Goal: Task Accomplishment & Management: Manage account settings

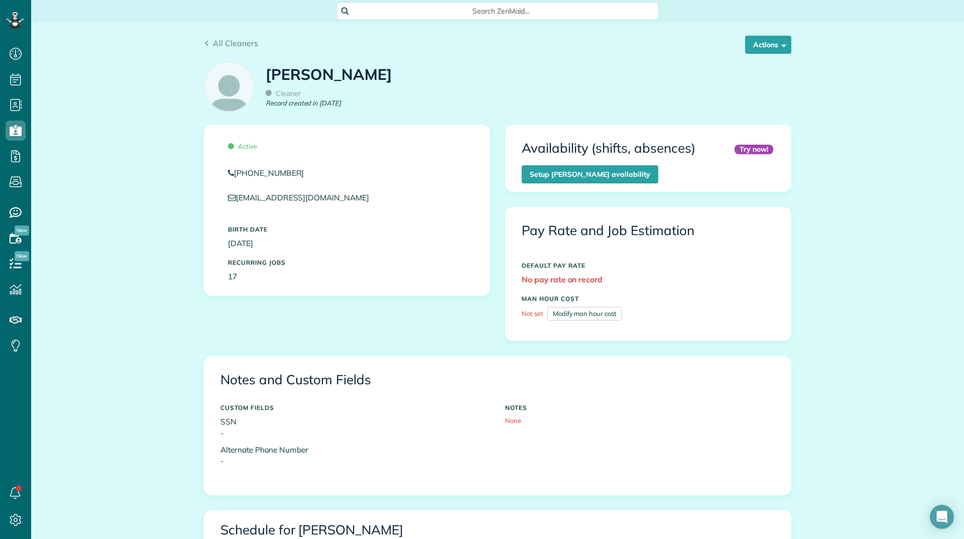
scroll to position [5, 5]
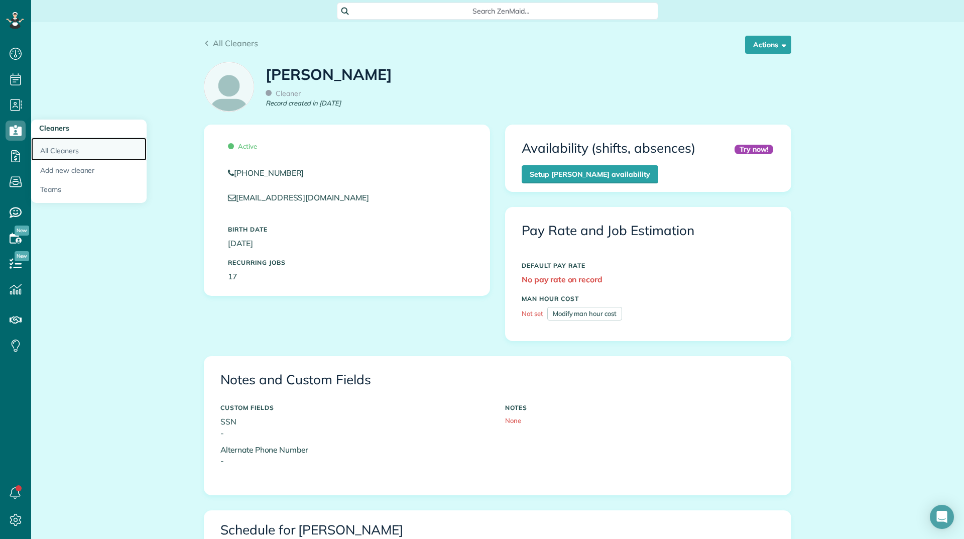
click at [39, 149] on link "All Cleaners" at bounding box center [88, 149] width 115 height 23
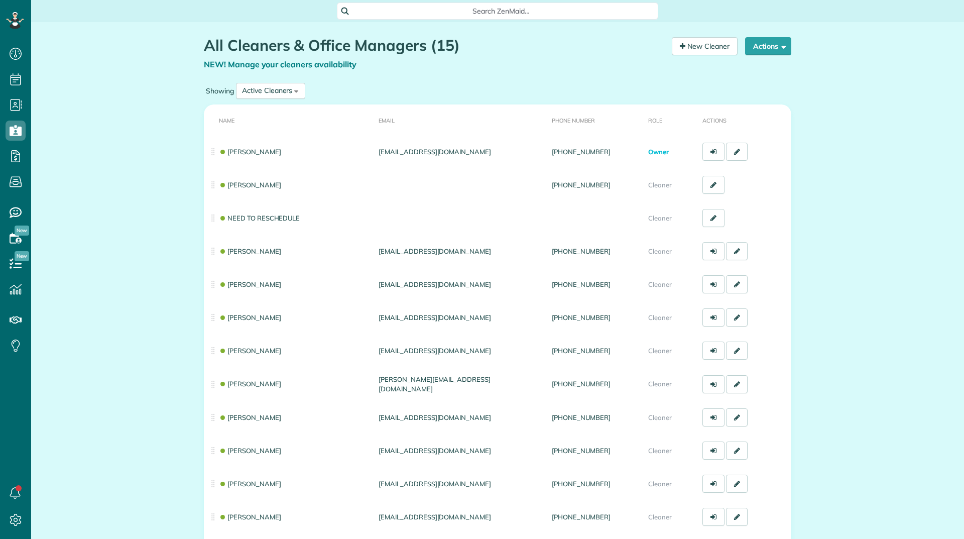
scroll to position [5, 5]
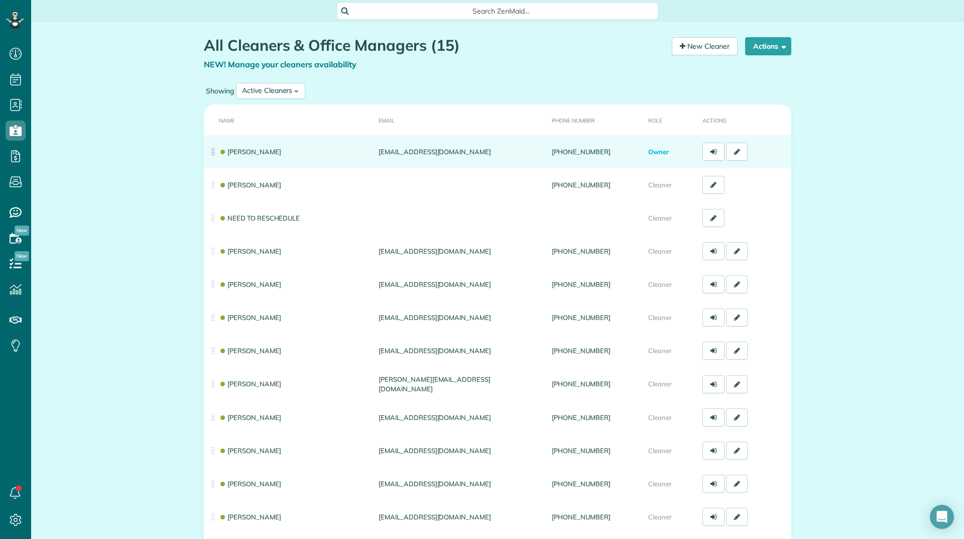
click at [257, 147] on td "[PERSON_NAME]" at bounding box center [289, 151] width 171 height 33
click at [257, 149] on link "[PERSON_NAME]" at bounding box center [250, 152] width 62 height 8
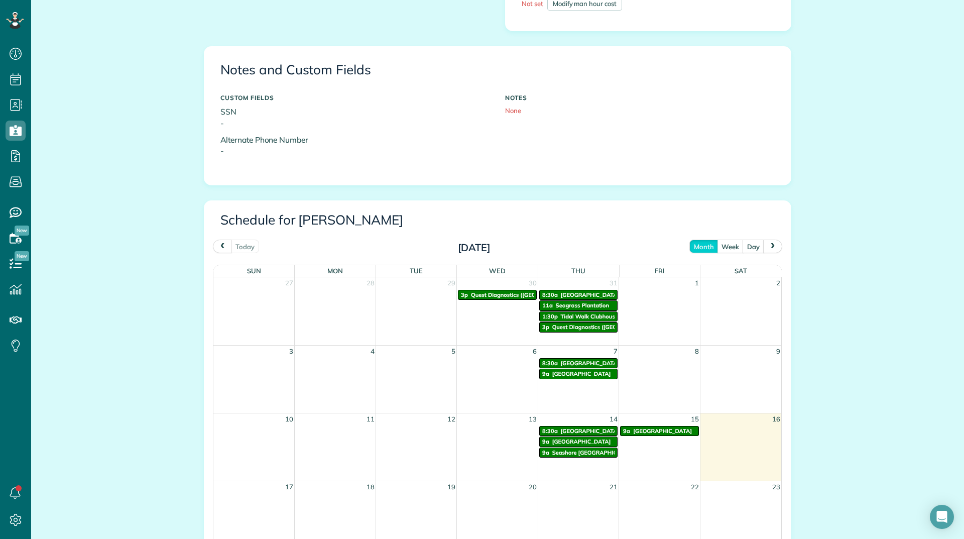
scroll to position [402, 0]
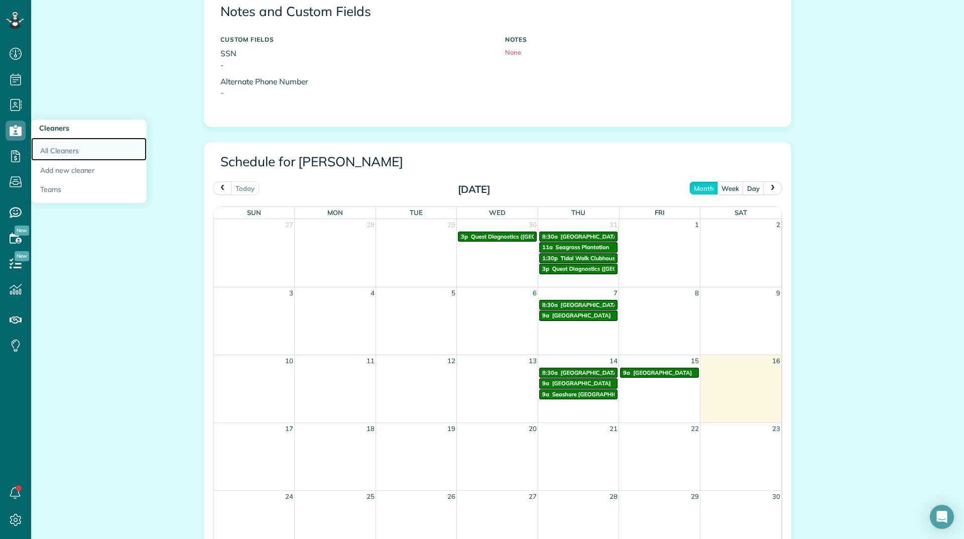
click at [41, 149] on link "All Cleaners" at bounding box center [88, 149] width 115 height 23
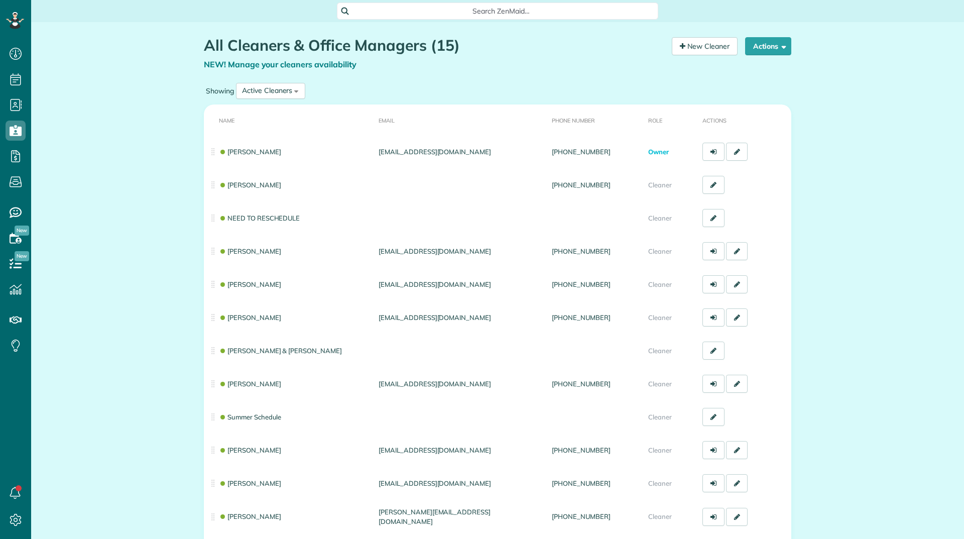
scroll to position [5, 5]
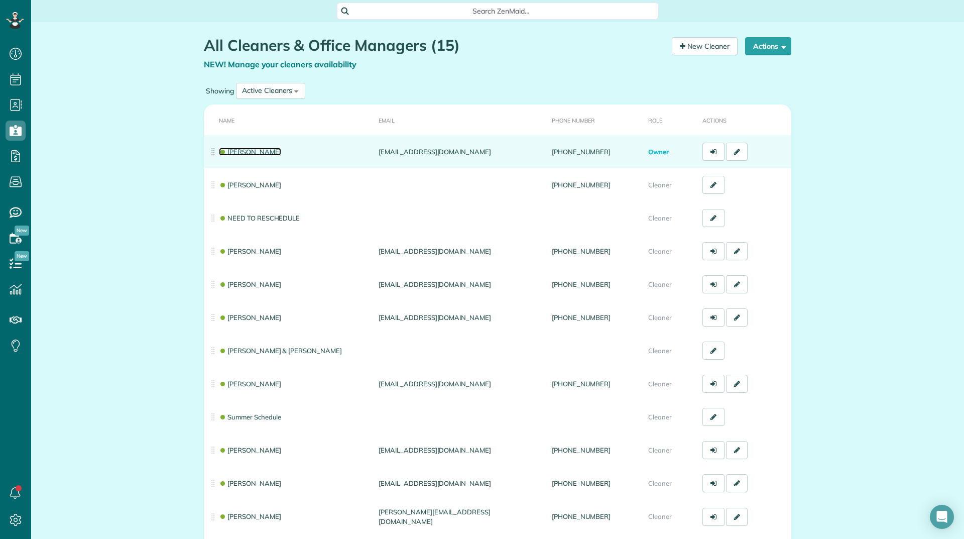
click at [242, 155] on link "MICHAEL LUNN" at bounding box center [250, 152] width 62 height 8
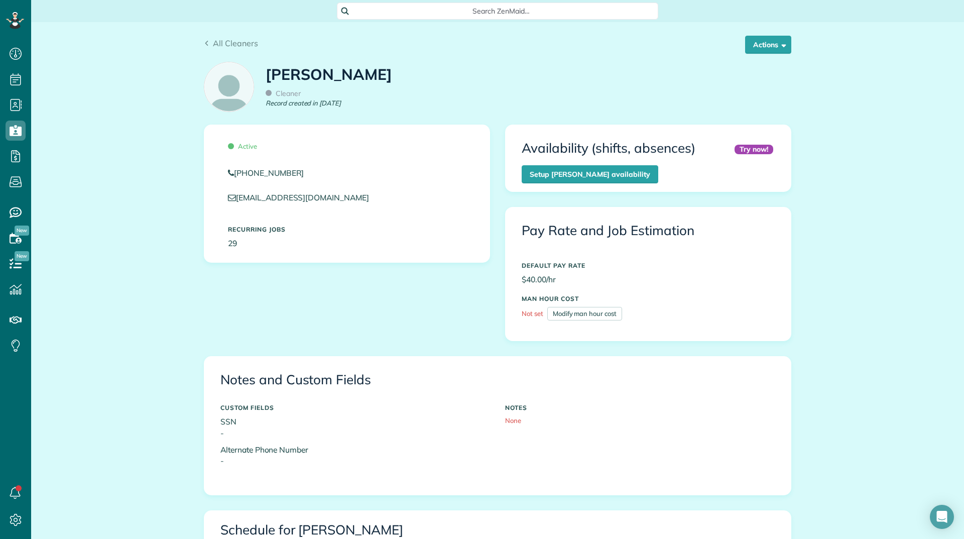
scroll to position [12, 0]
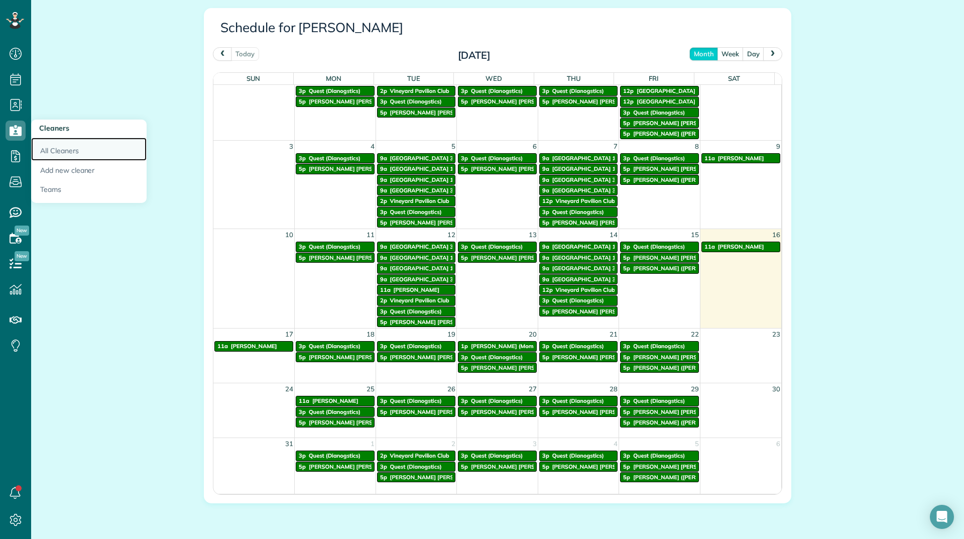
click at [67, 144] on link "All Cleaners" at bounding box center [88, 149] width 115 height 23
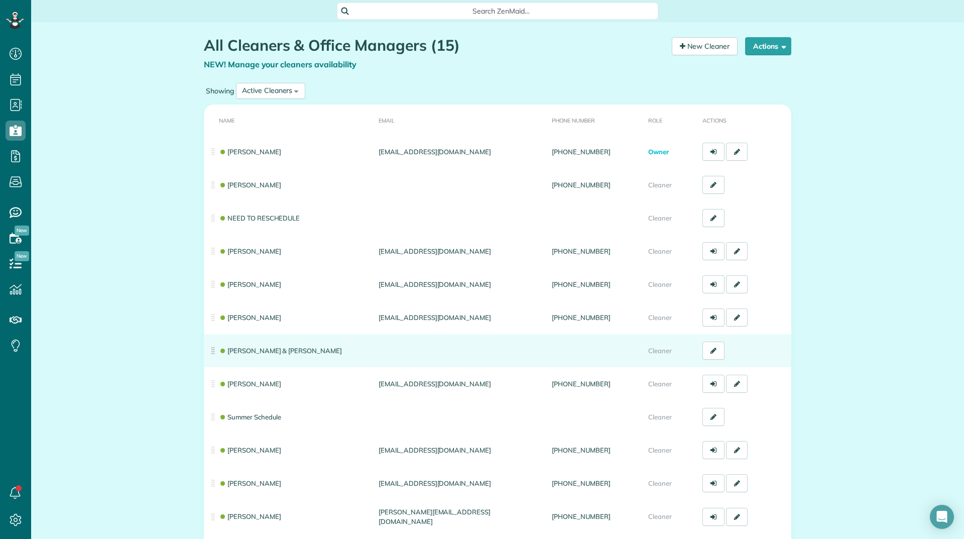
scroll to position [100, 0]
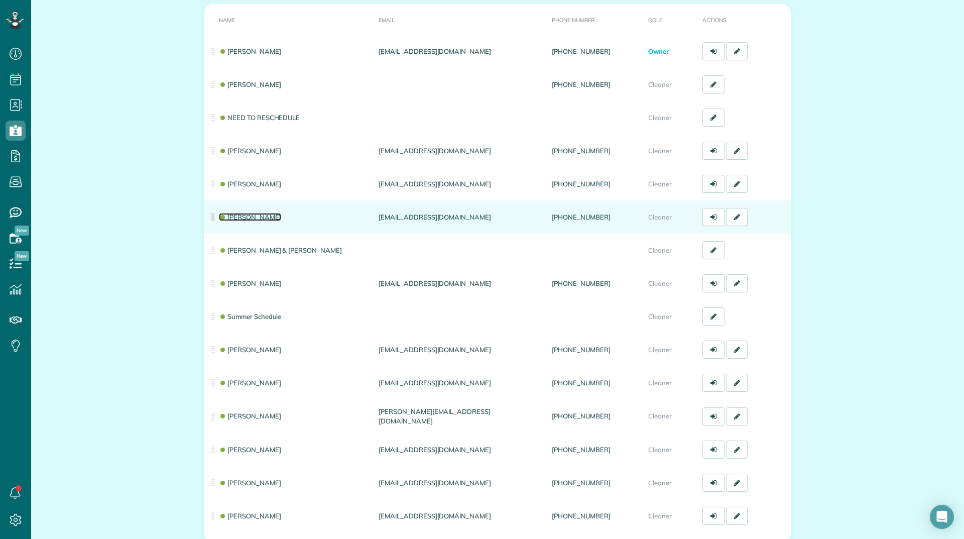
click at [257, 213] on link "[PERSON_NAME]" at bounding box center [250, 217] width 62 height 8
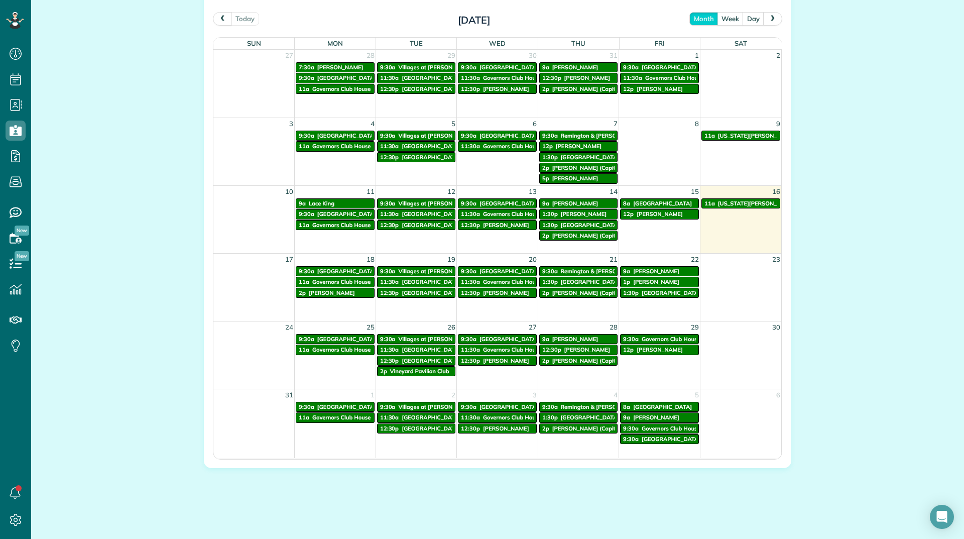
scroll to position [542, 0]
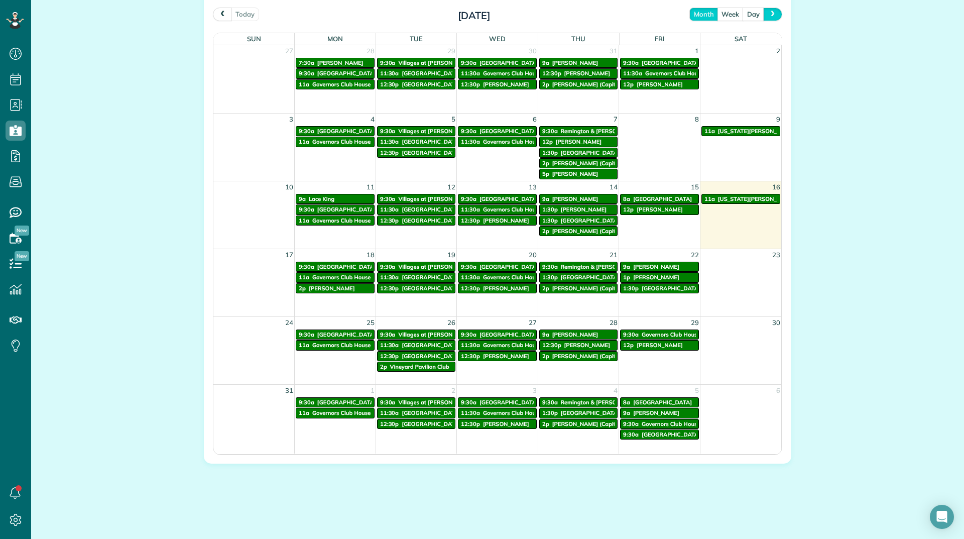
click at [769, 14] on span "next" at bounding box center [773, 14] width 8 height 7
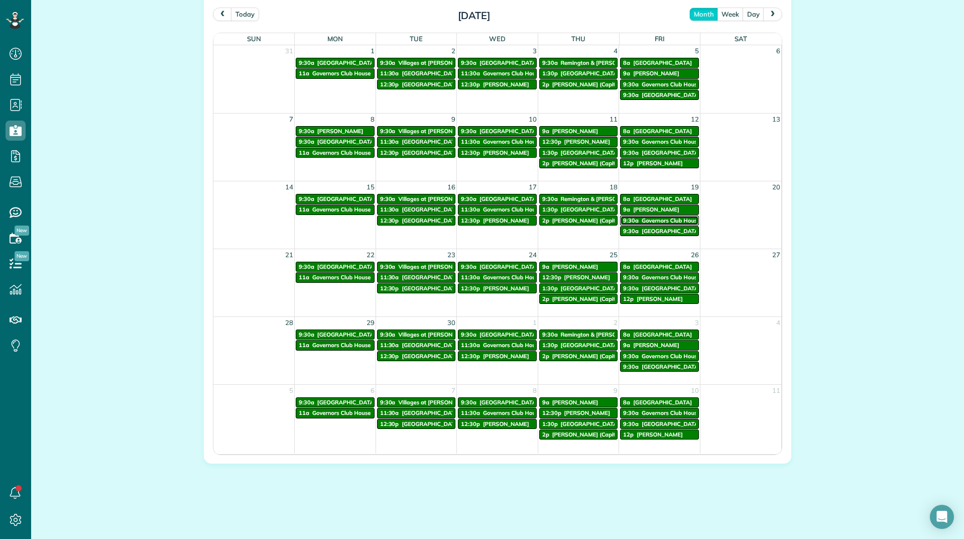
click at [642, 219] on span "Governors Club House" at bounding box center [671, 220] width 58 height 7
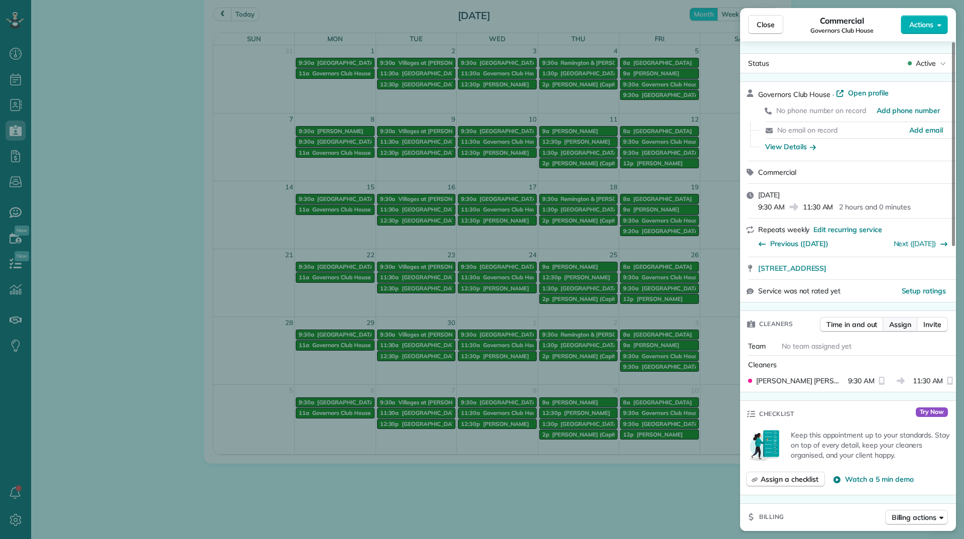
click at [894, 320] on span "Assign" at bounding box center [900, 324] width 22 height 10
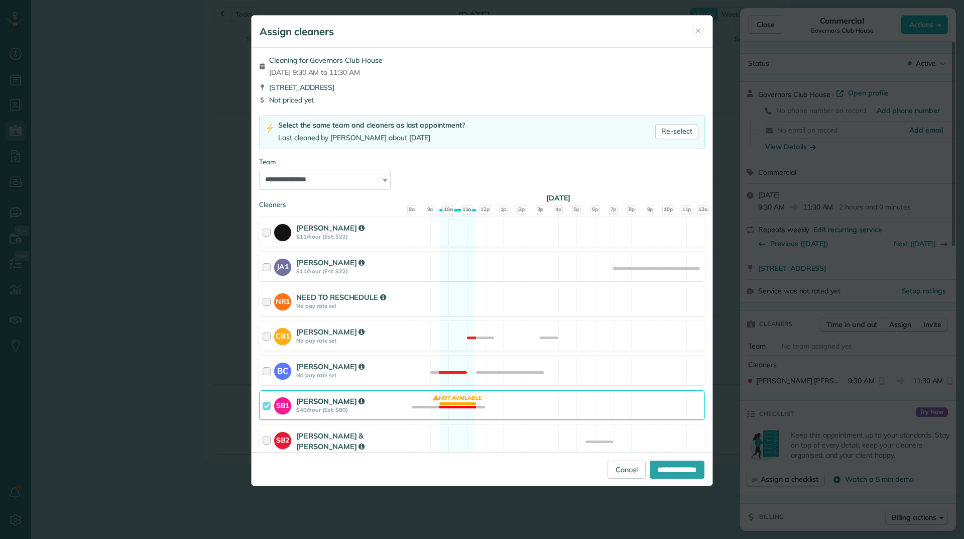
click at [350, 407] on strong "$40/hour (Est: $80)" at bounding box center [352, 409] width 112 height 7
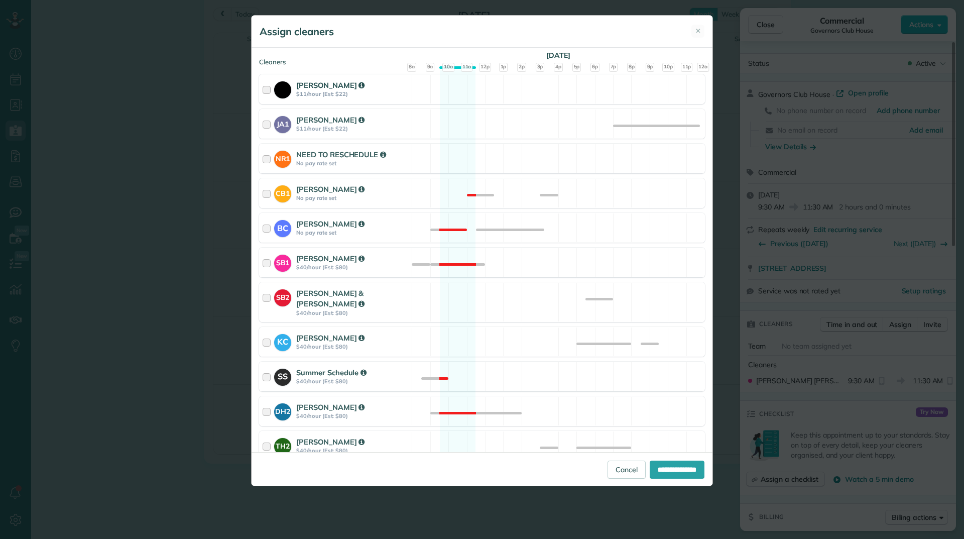
scroll to position [201, 0]
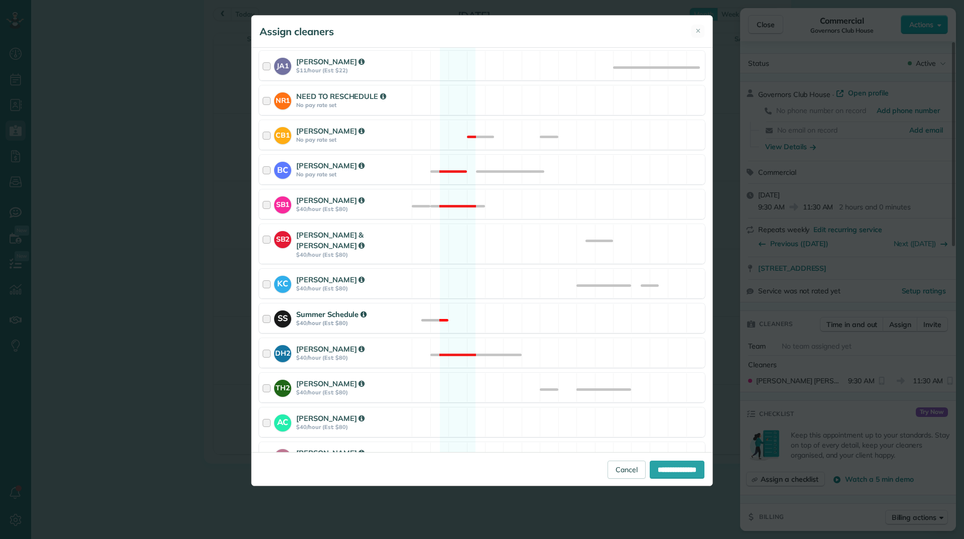
click at [387, 309] on div "Summer Schedule" at bounding box center [352, 314] width 112 height 11
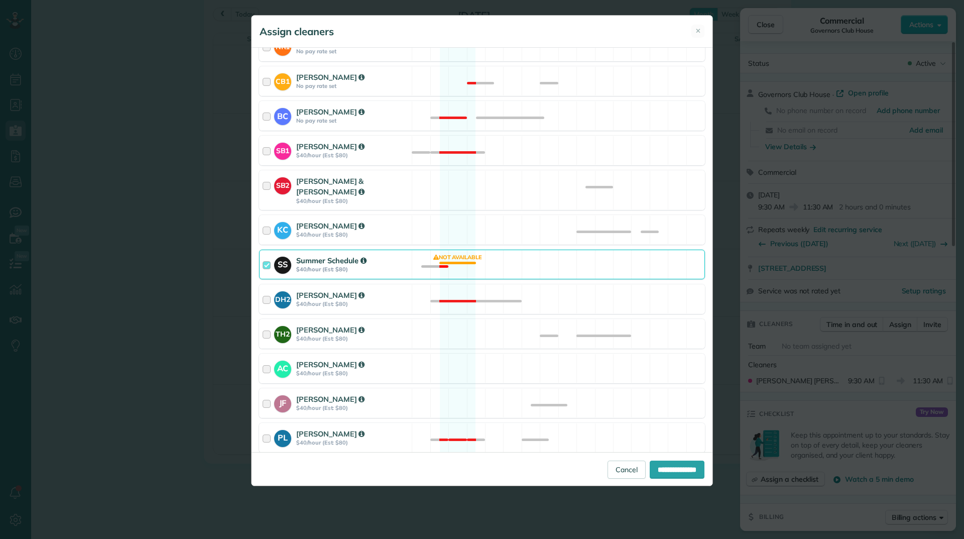
scroll to position [316, 0]
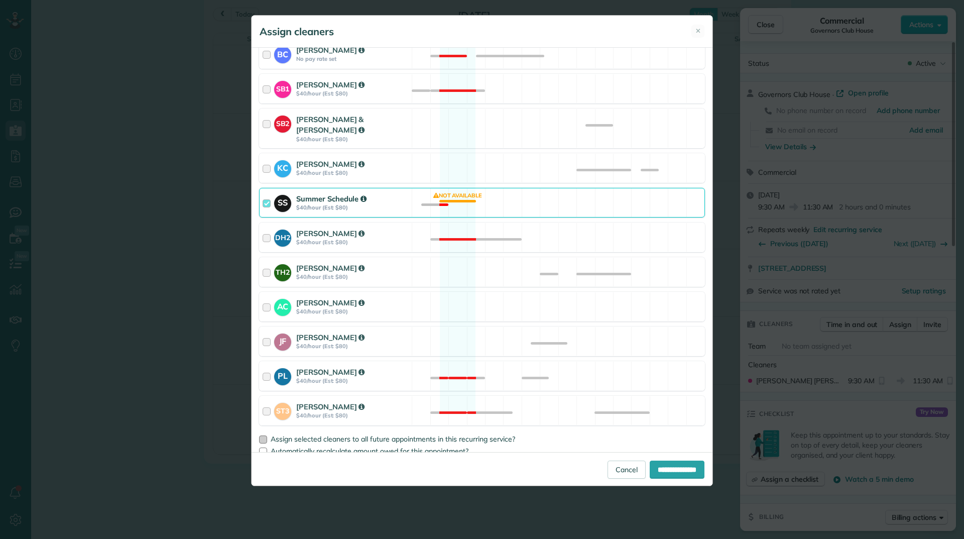
click at [261, 435] on div at bounding box center [263, 439] width 8 height 8
click at [651, 470] on input "**********" at bounding box center [677, 469] width 55 height 18
type input "**********"
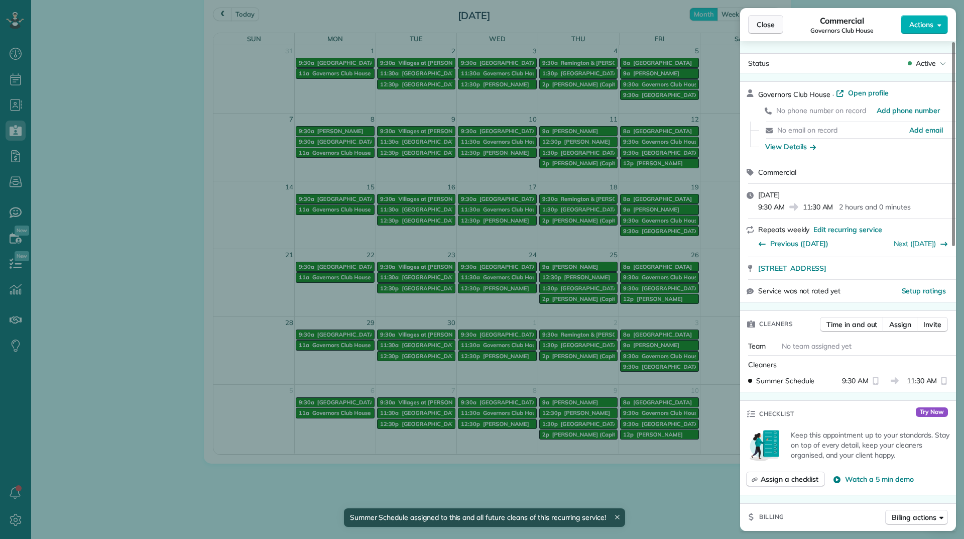
click at [761, 26] on span "Close" at bounding box center [766, 25] width 18 height 10
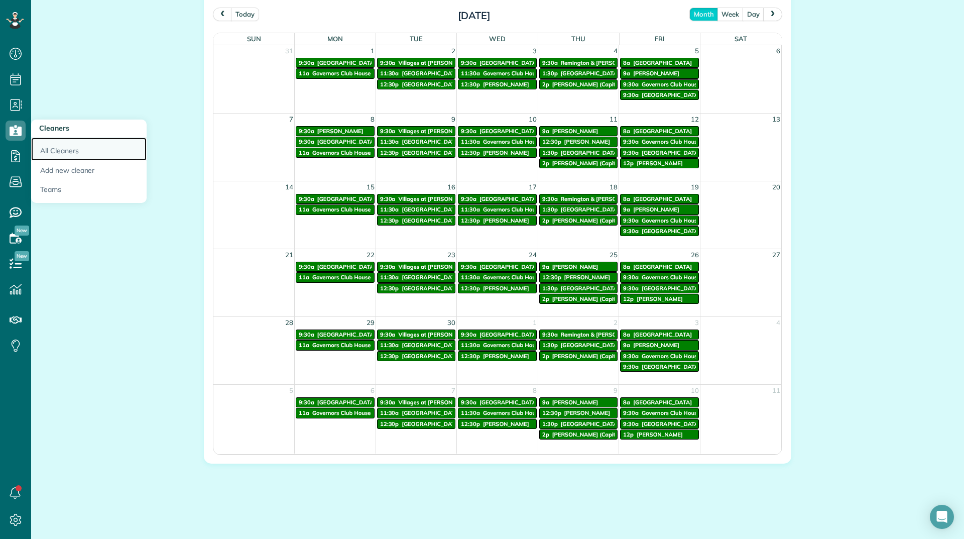
click at [56, 153] on link "All Cleaners" at bounding box center [88, 149] width 115 height 23
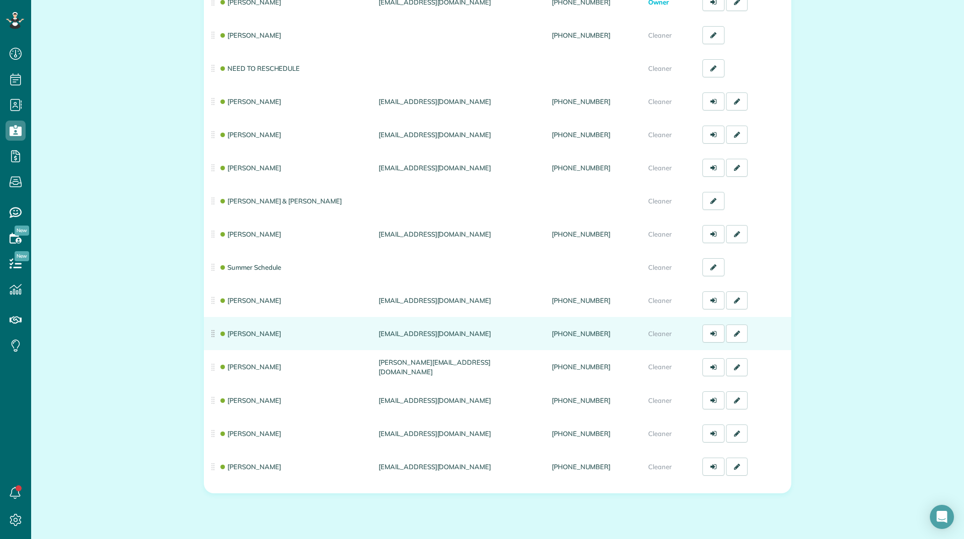
scroll to position [151, 0]
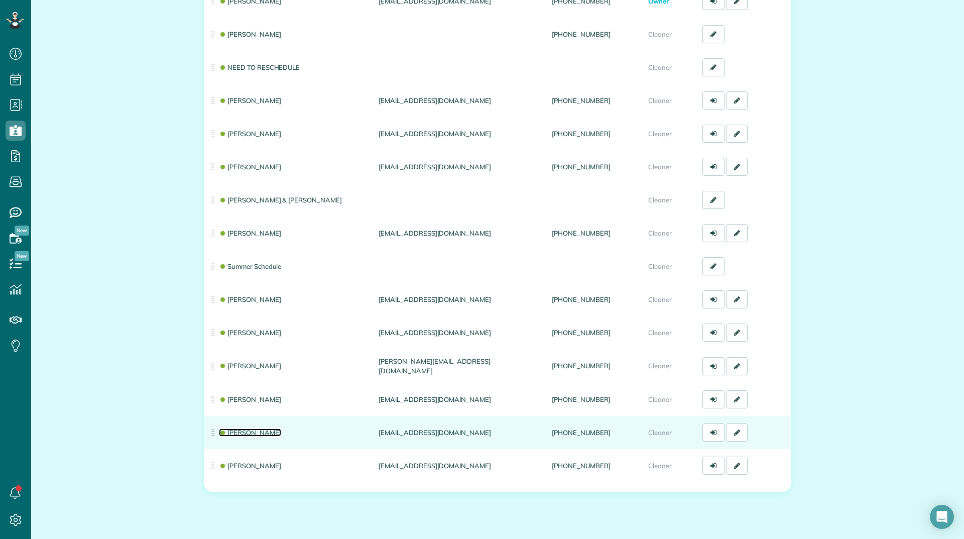
click at [244, 429] on link "[PERSON_NAME]" at bounding box center [250, 432] width 62 height 8
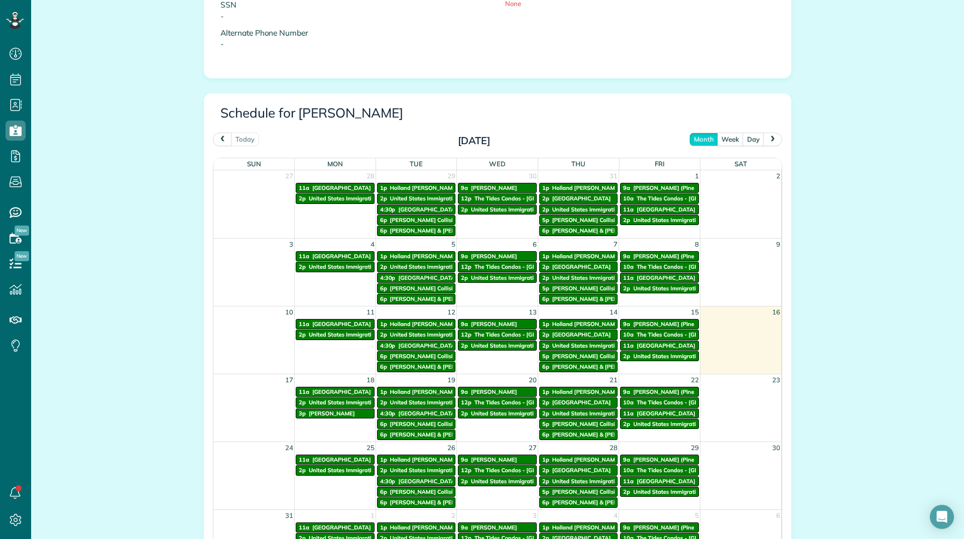
scroll to position [452, 0]
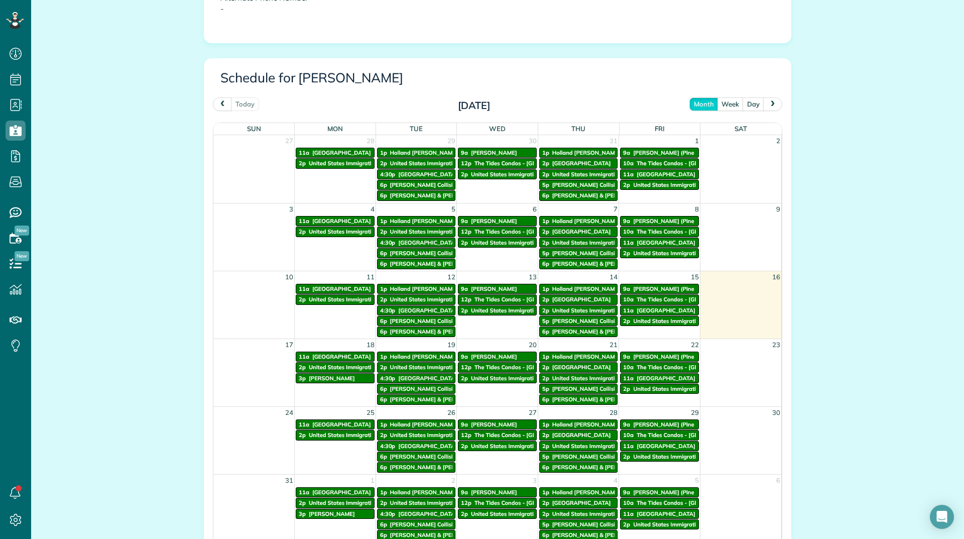
click at [769, 103] on span "next" at bounding box center [773, 103] width 8 height 7
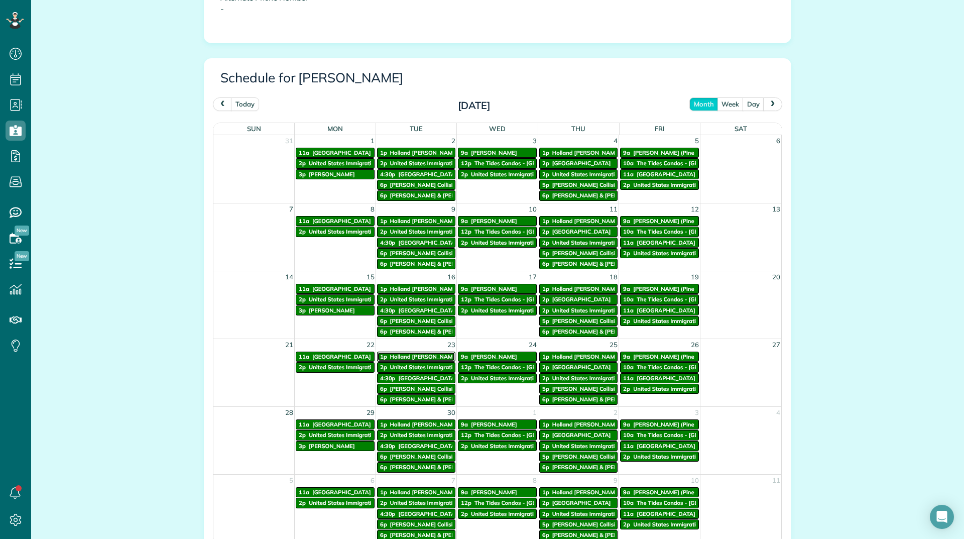
click at [423, 357] on span "Holland Mills Clubhouse" at bounding box center [438, 356] width 97 height 7
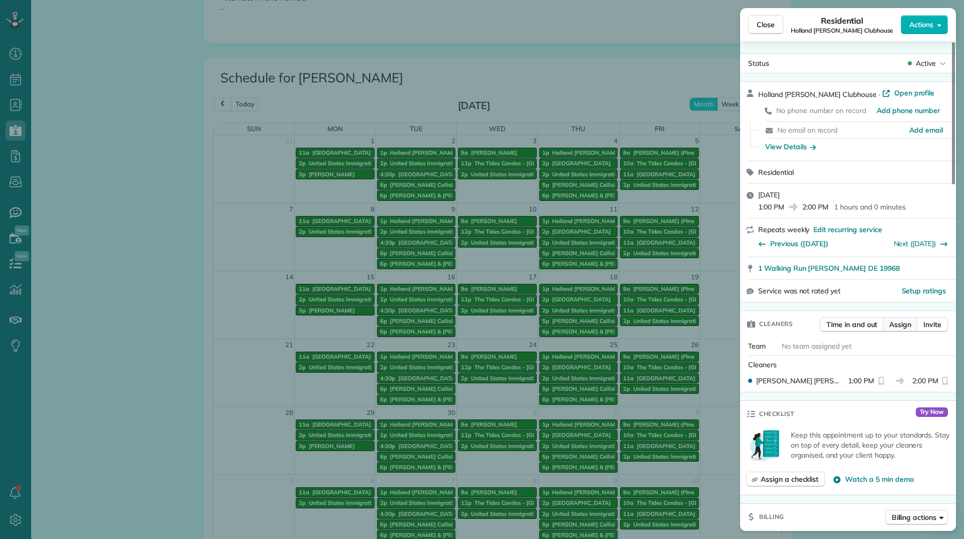
click at [892, 326] on span "Assign" at bounding box center [900, 324] width 22 height 10
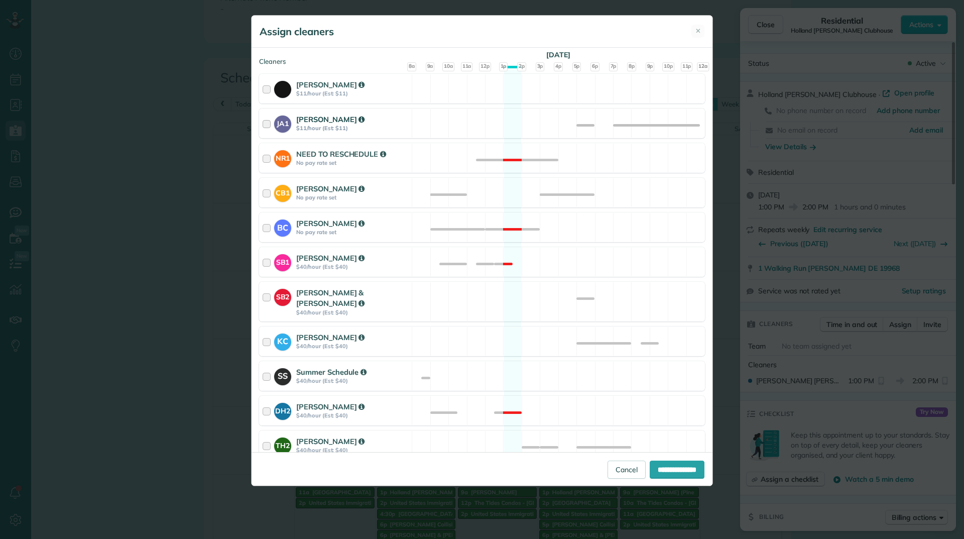
scroll to position [151, 0]
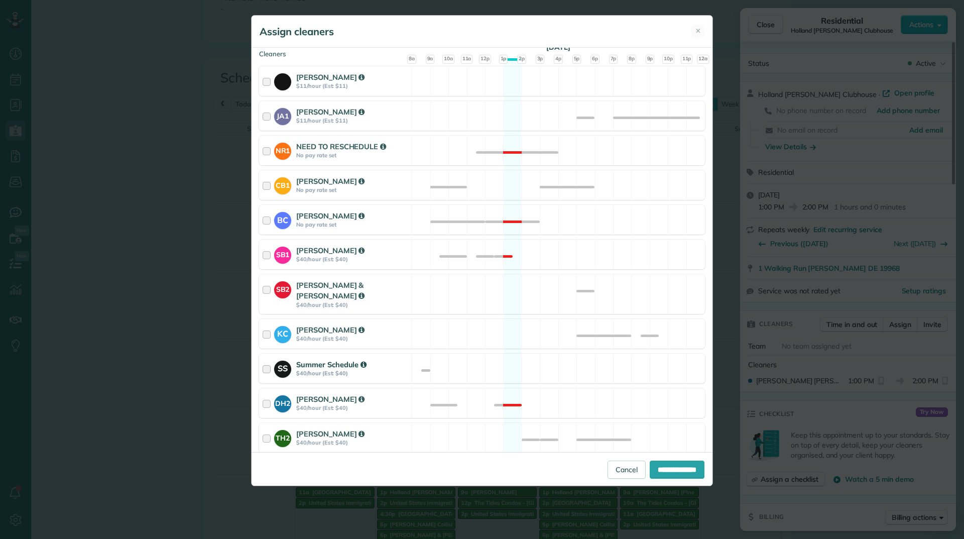
click at [407, 354] on div "SS Summer Schedule $40/hour (Est: $40)" at bounding box center [336, 368] width 152 height 29
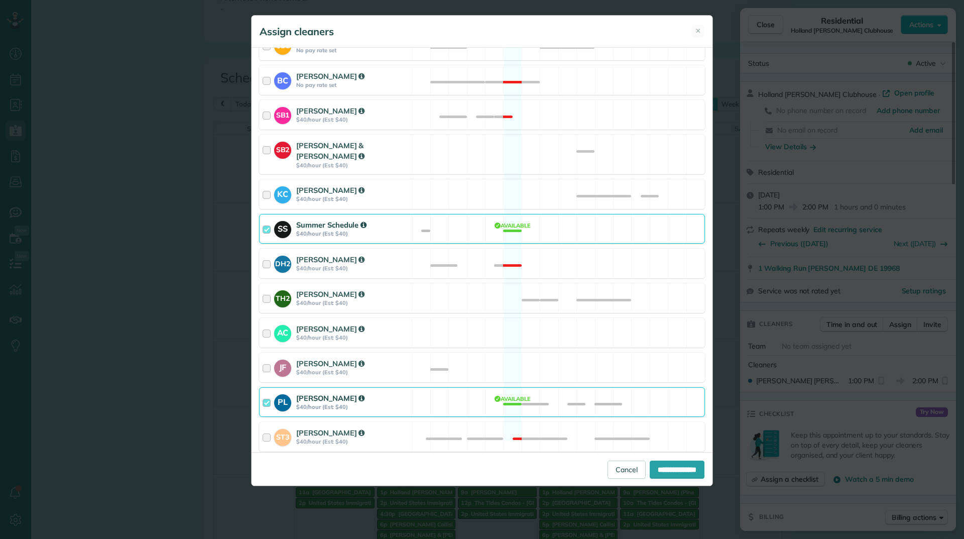
scroll to position [301, 0]
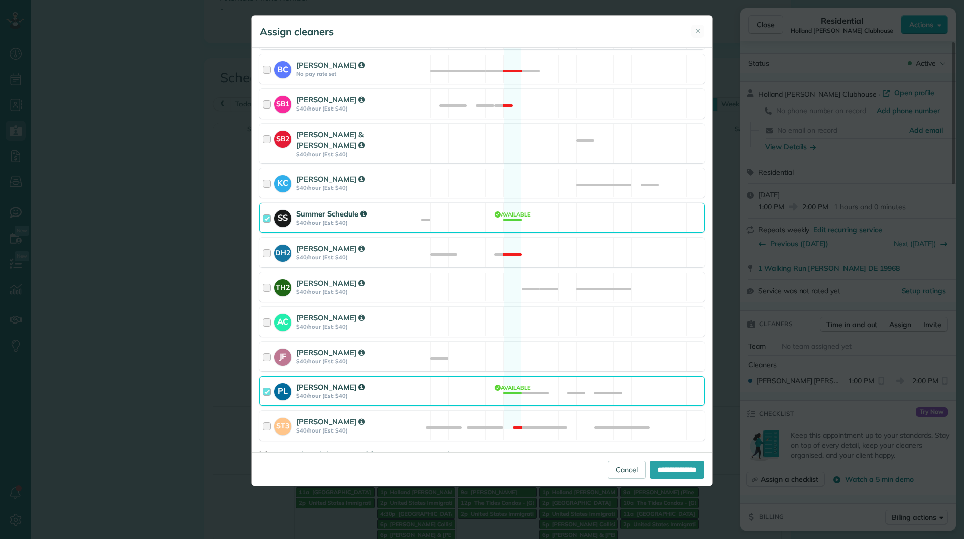
click at [381, 382] on div "[PERSON_NAME]" at bounding box center [352, 387] width 112 height 11
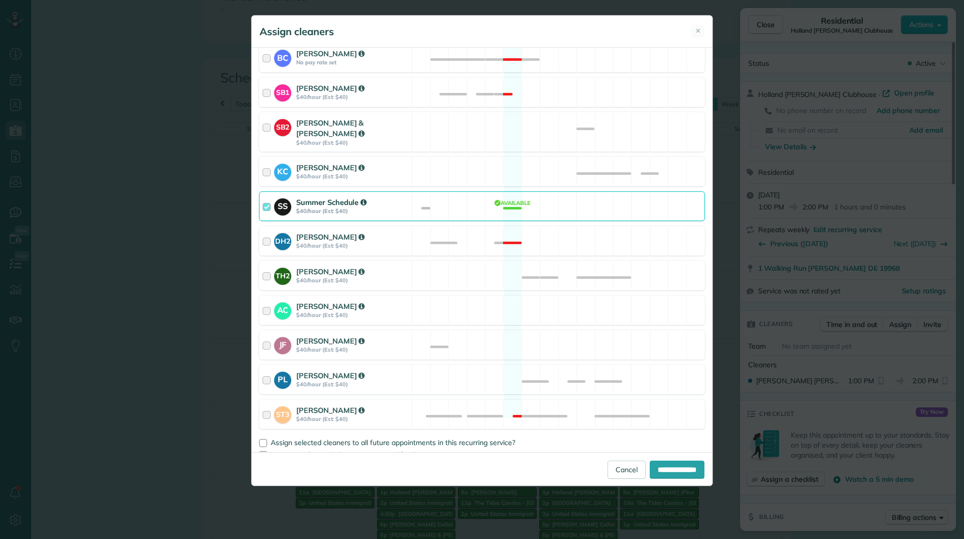
scroll to position [316, 0]
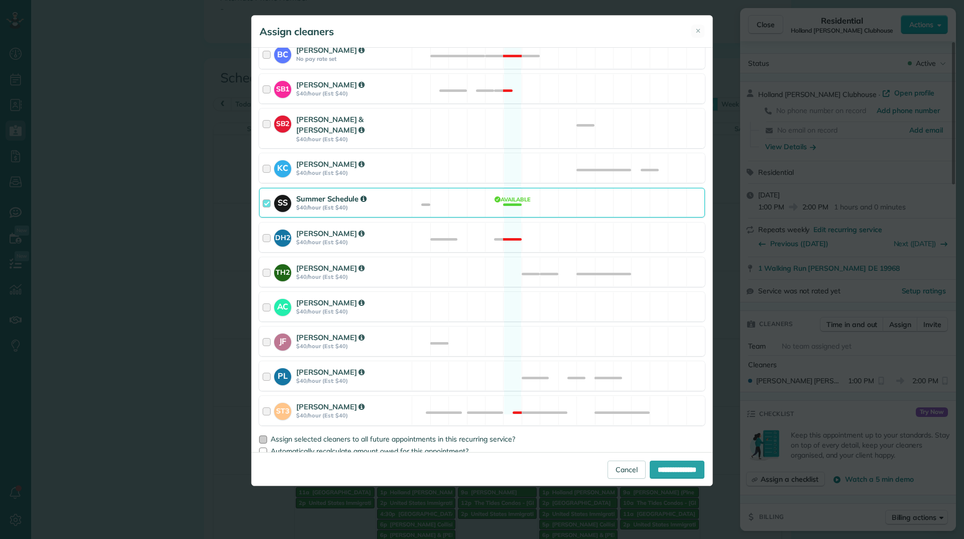
click at [266, 435] on div at bounding box center [263, 439] width 8 height 8
click at [650, 467] on input "**********" at bounding box center [677, 469] width 55 height 18
type input "**********"
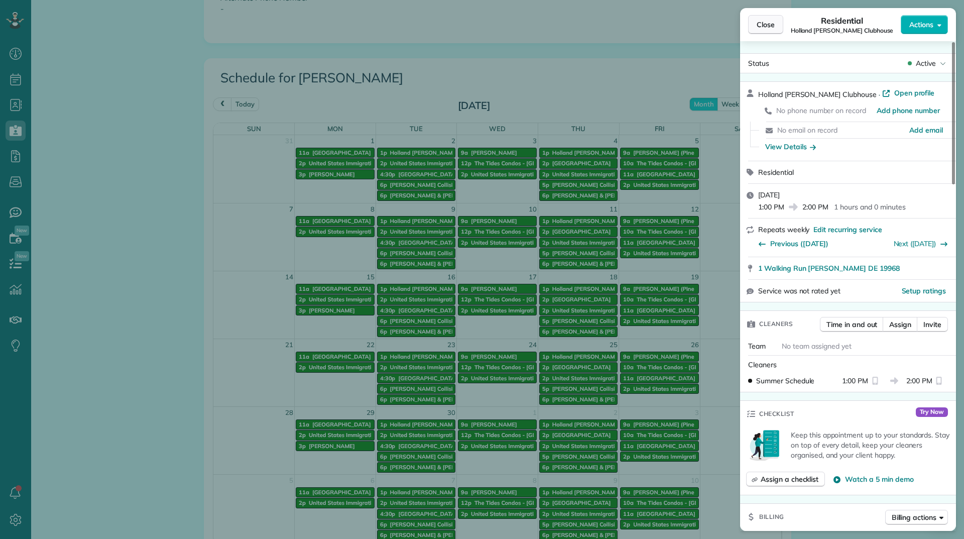
click at [755, 23] on button "Close" at bounding box center [765, 24] width 35 height 19
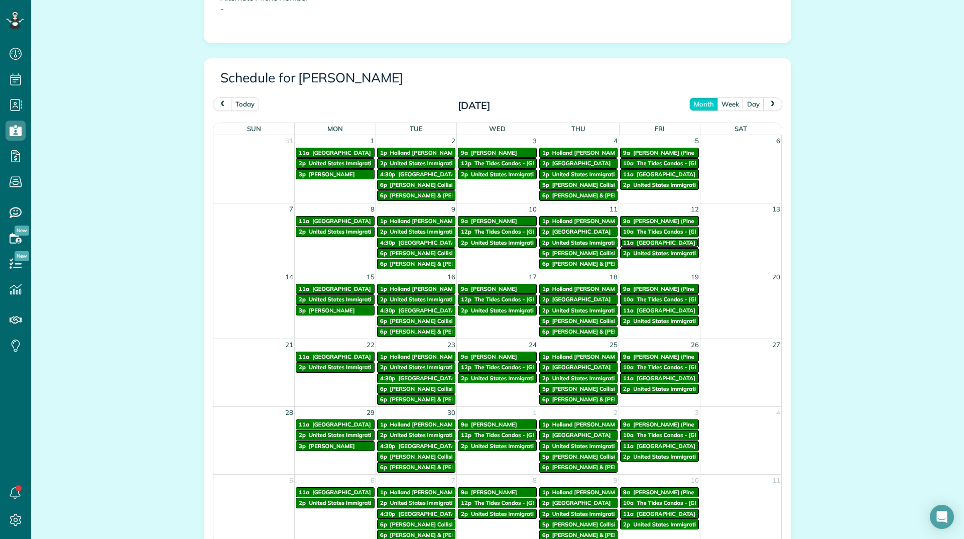
click at [659, 244] on span "[GEOGRAPHIC_DATA]" at bounding box center [666, 242] width 59 height 7
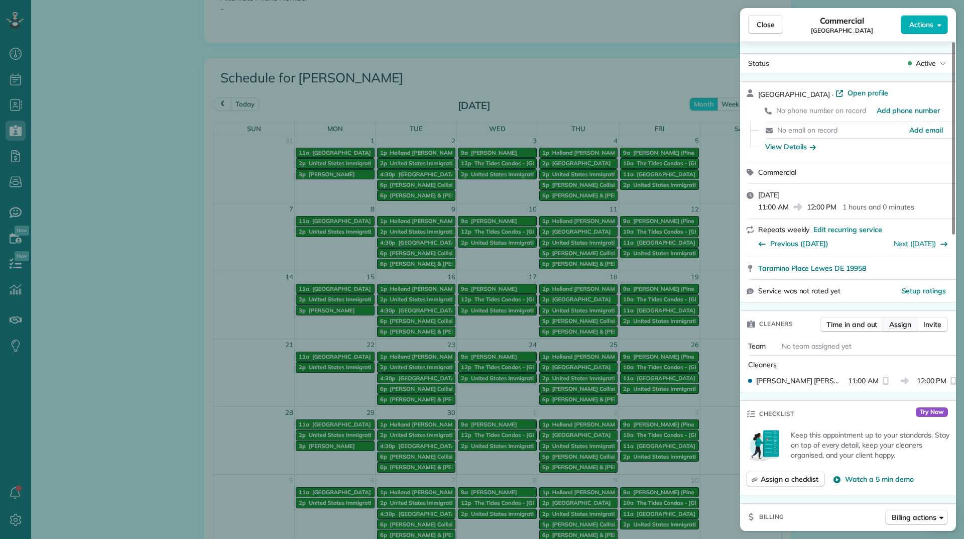
click at [891, 322] on span "Assign" at bounding box center [900, 324] width 22 height 10
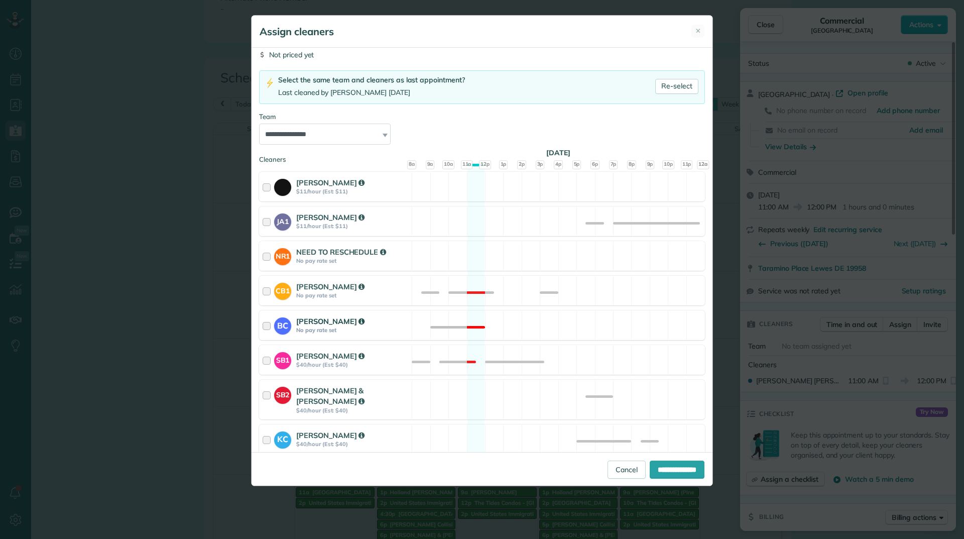
scroll to position [301, 0]
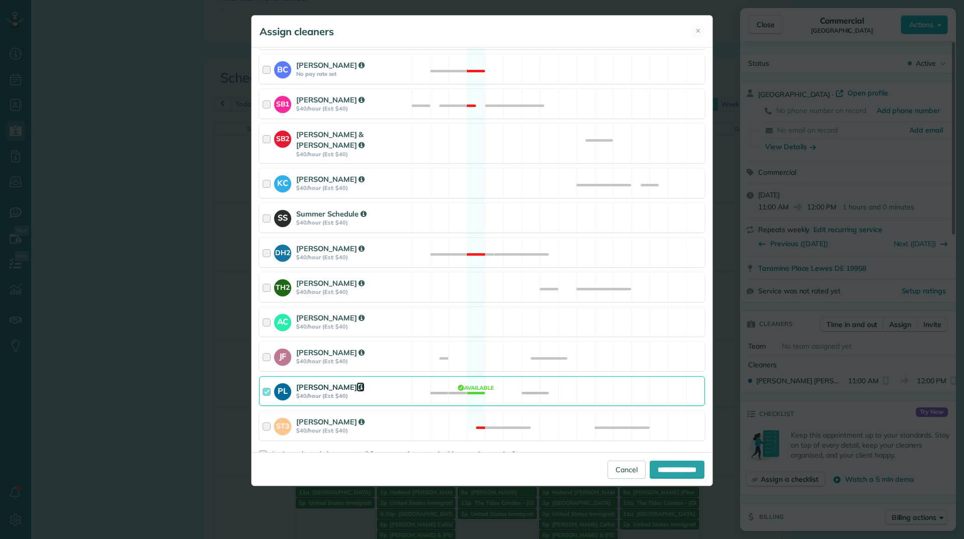
click at [359, 384] on icon at bounding box center [362, 387] width 6 height 7
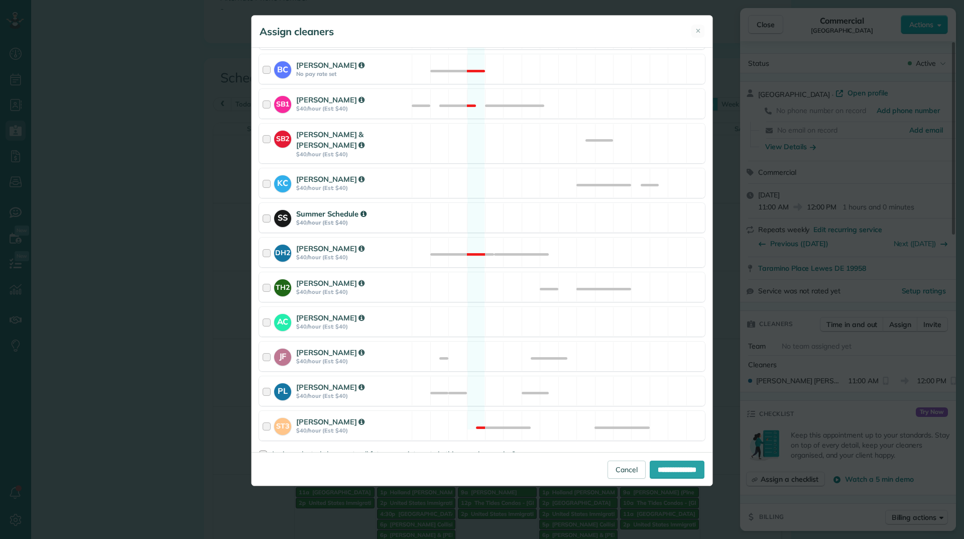
click at [346, 209] on strong "Summer Schedule" at bounding box center [331, 214] width 70 height 10
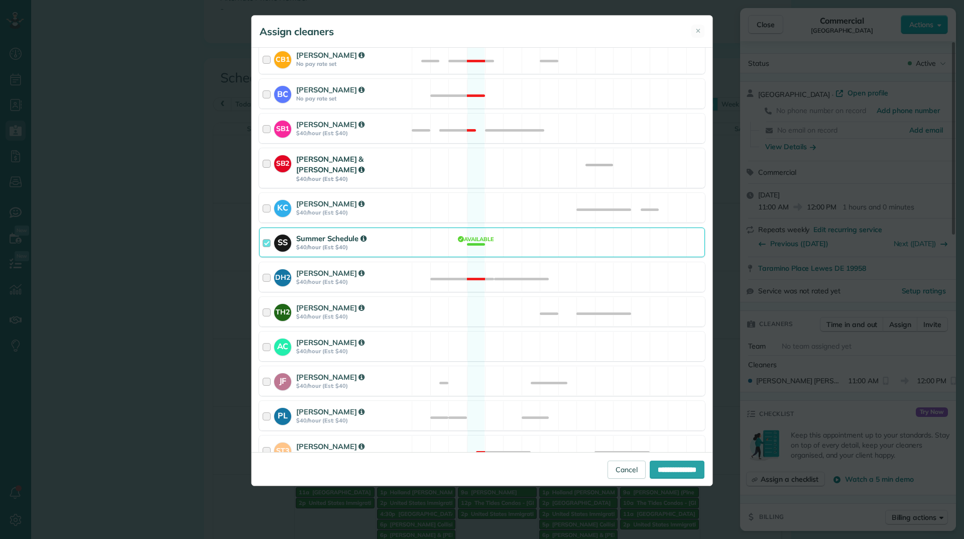
scroll to position [301, 0]
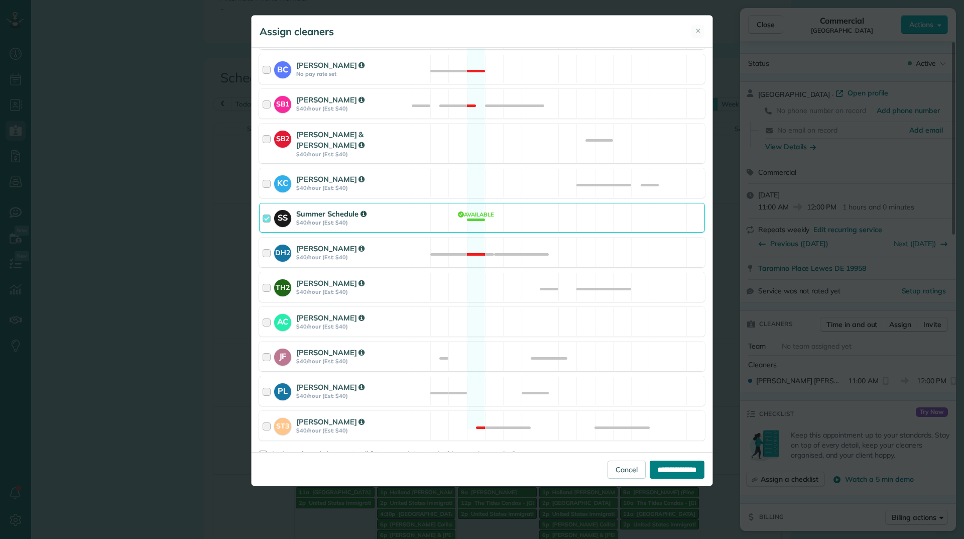
click at [652, 464] on input "**********" at bounding box center [677, 469] width 55 height 18
type input "**********"
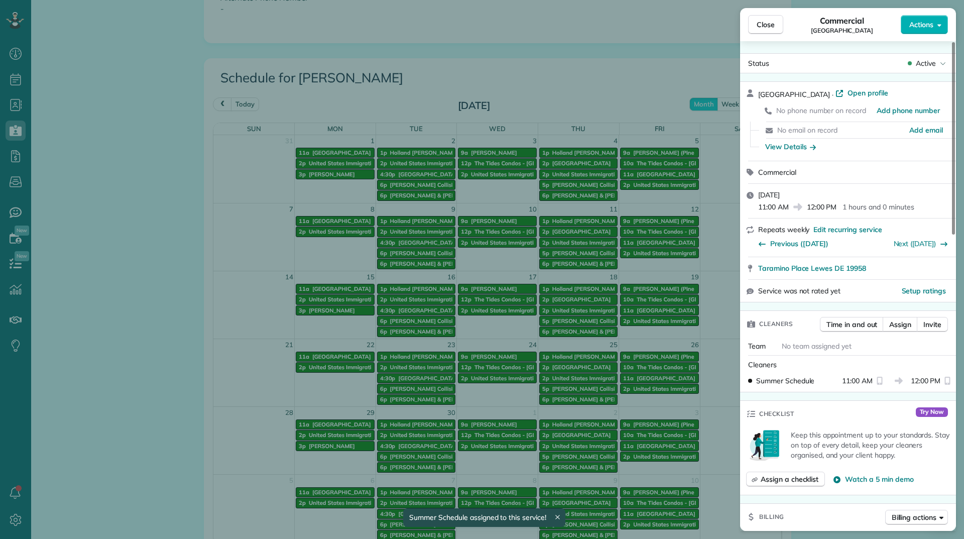
click at [746, 28] on div "Close Commercial Taramino Place Actions" at bounding box center [848, 24] width 216 height 33
click at [755, 28] on button "Close" at bounding box center [765, 24] width 35 height 19
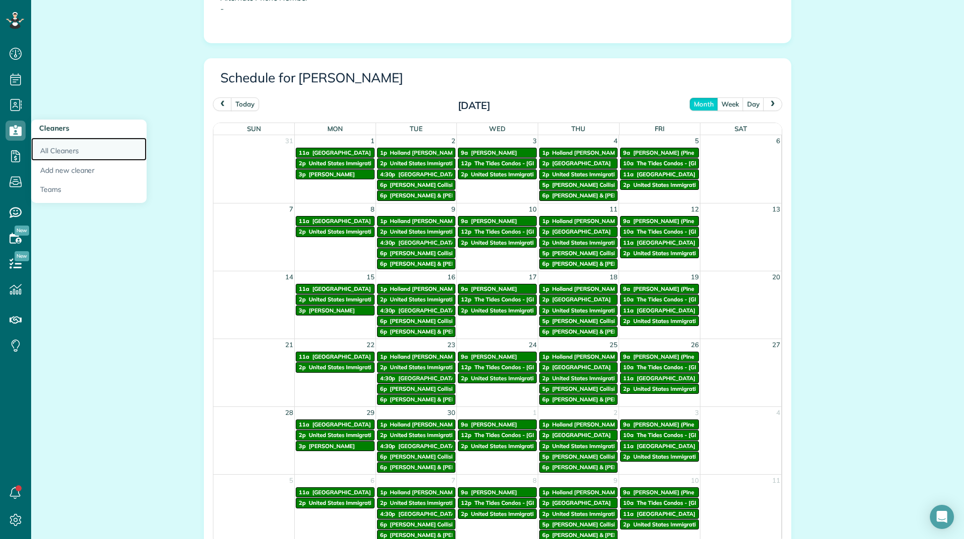
click at [50, 144] on link "All Cleaners" at bounding box center [88, 149] width 115 height 23
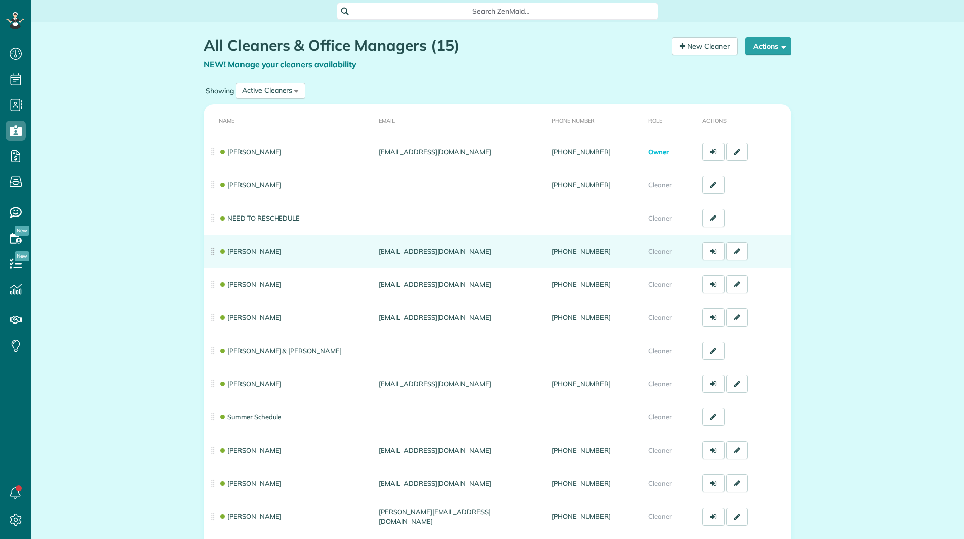
scroll to position [5, 5]
click at [241, 251] on link "[PERSON_NAME]" at bounding box center [250, 251] width 62 height 8
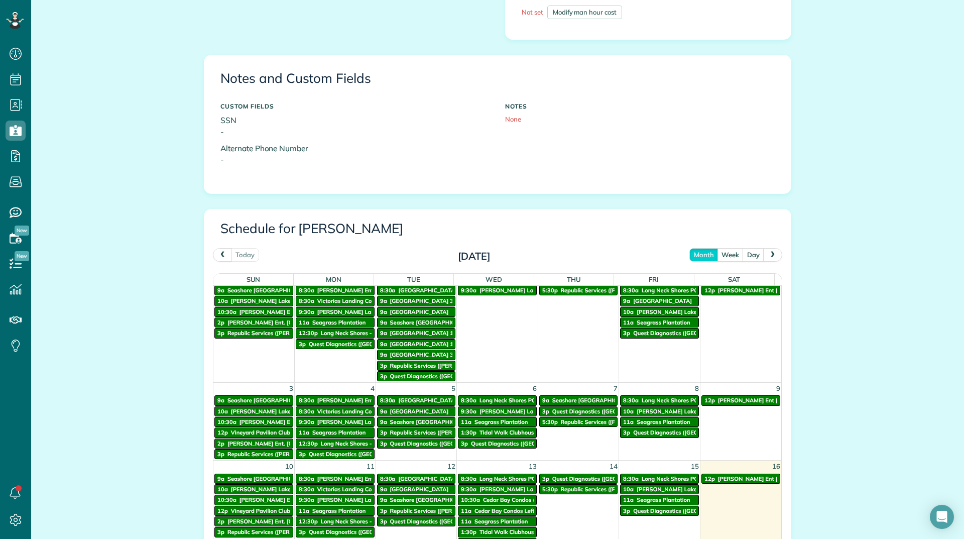
scroll to position [50, 0]
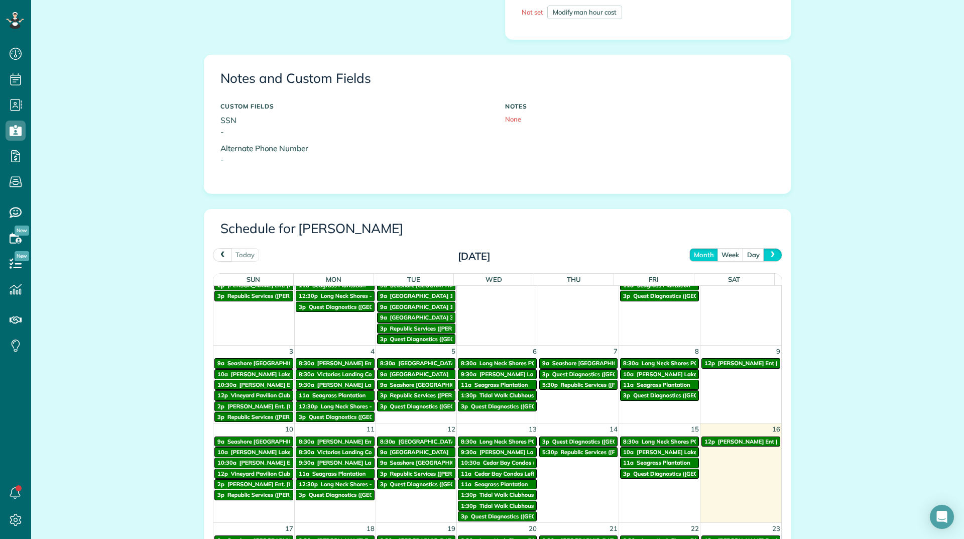
click at [772, 253] on span "next" at bounding box center [773, 254] width 8 height 7
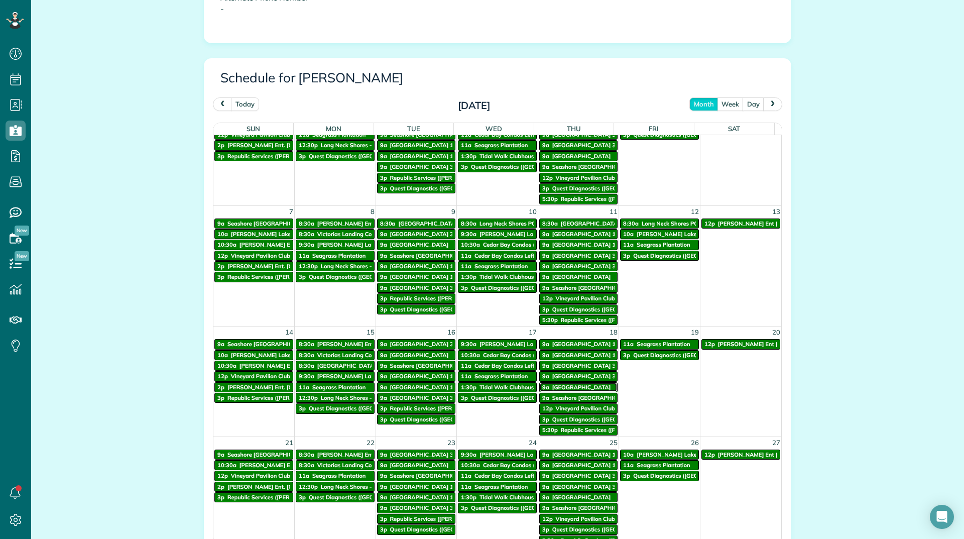
click at [561, 387] on span "[GEOGRAPHIC_DATA]" at bounding box center [581, 387] width 59 height 7
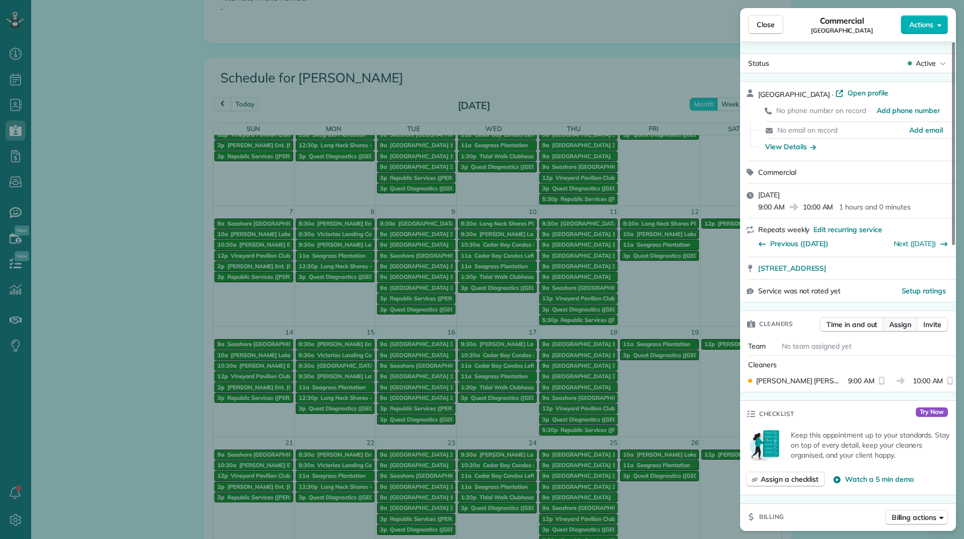
click at [897, 325] on span "Assign" at bounding box center [900, 324] width 22 height 10
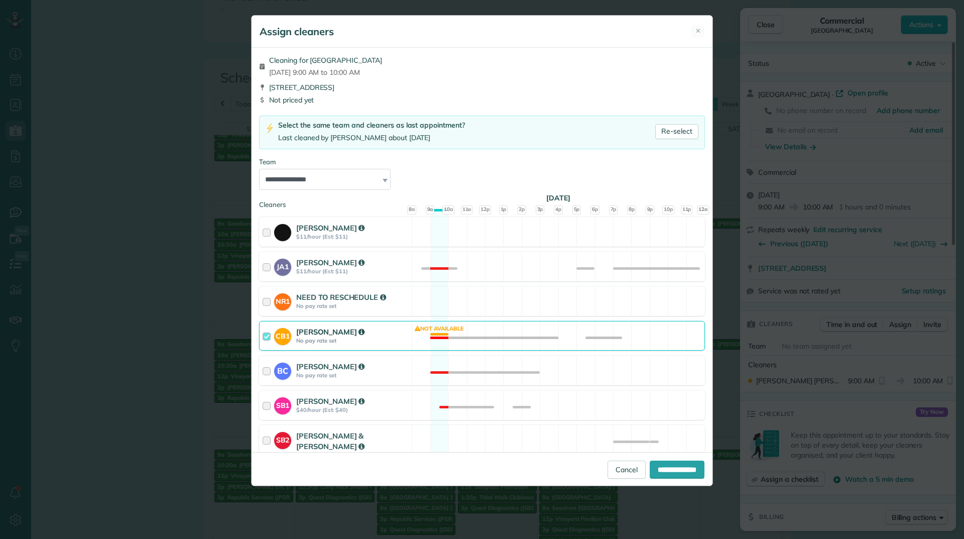
drag, startPoint x: 427, startPoint y: 335, endPoint x: 420, endPoint y: 326, distance: 11.5
click at [426, 335] on div "CB1 Christie Baumgartner No pay rate set" at bounding box center [482, 336] width 446 height 30
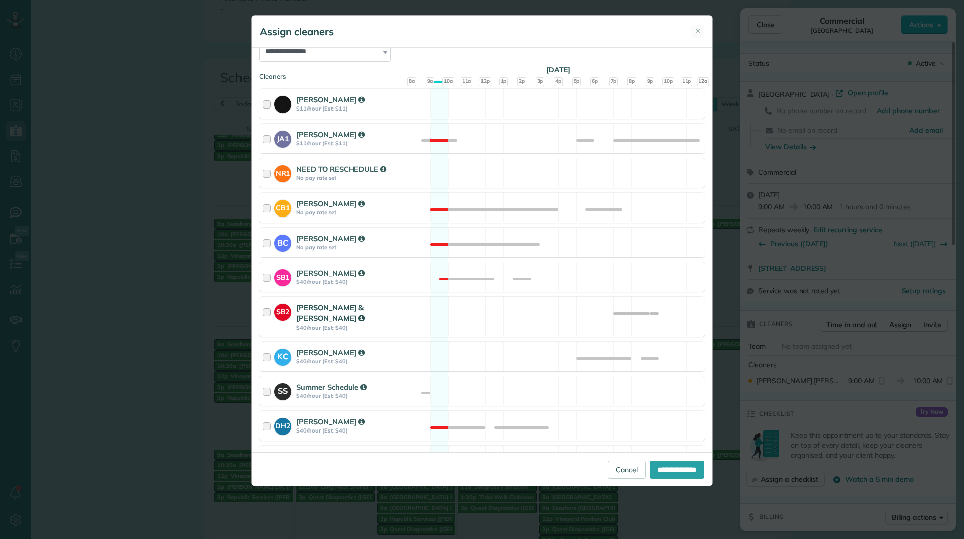
scroll to position [151, 0]
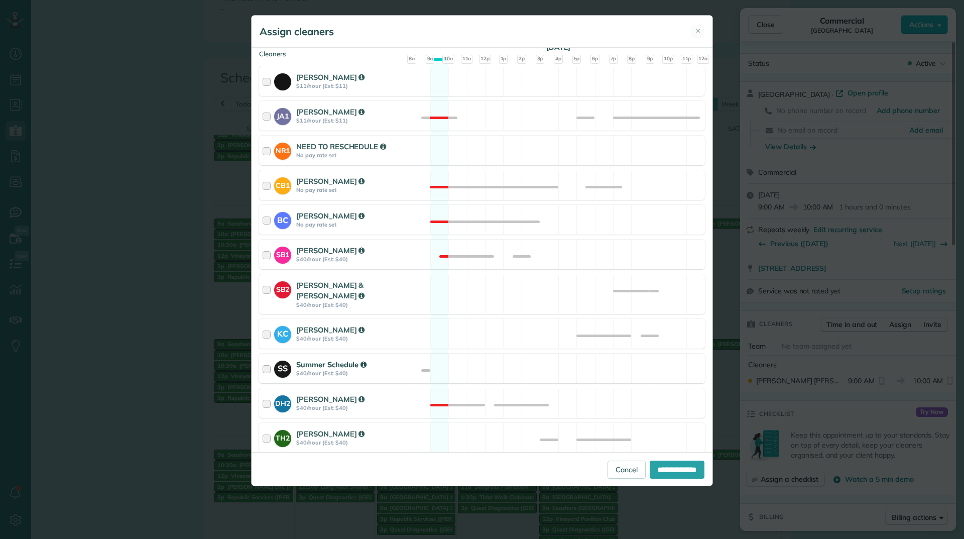
click at [420, 363] on div "SS Summer Schedule $40/hour (Est: $40) Available" at bounding box center [482, 369] width 446 height 30
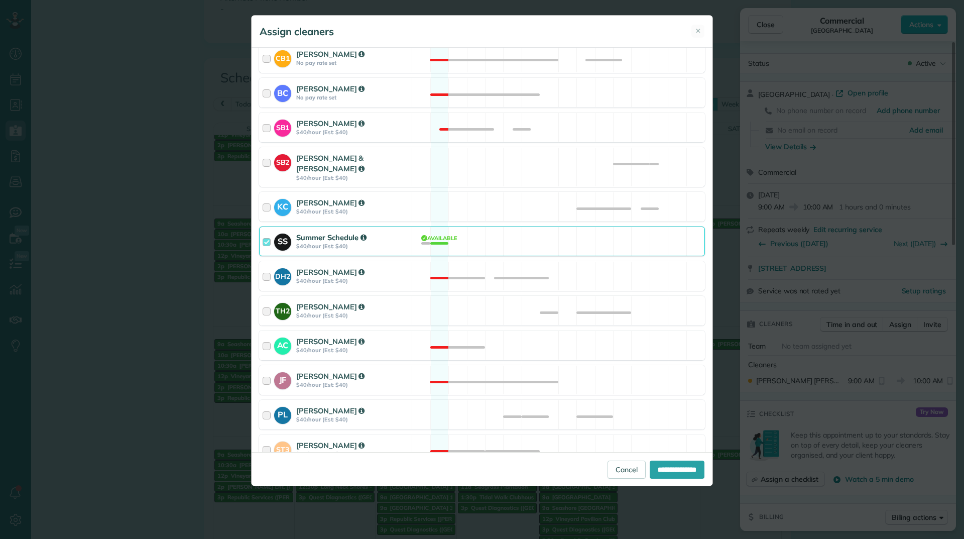
scroll to position [301, 0]
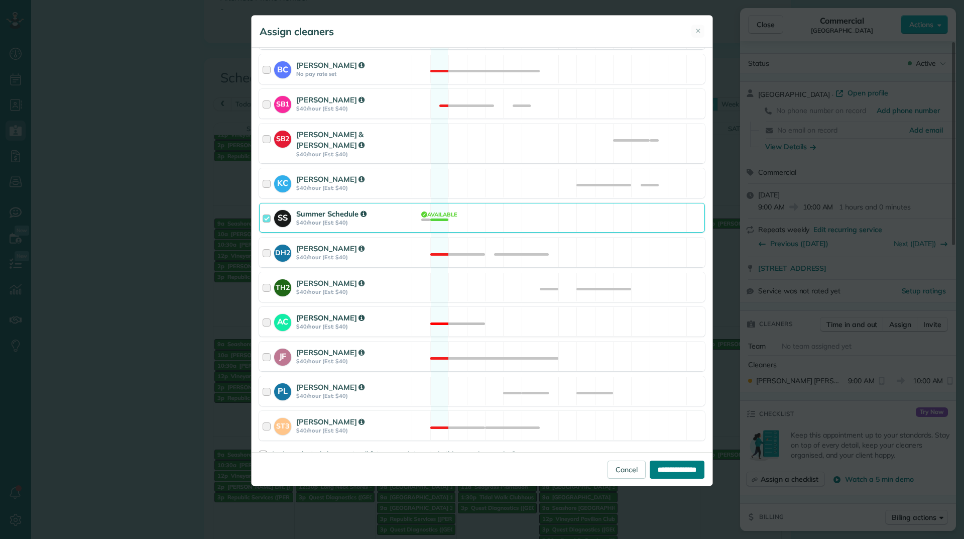
drag, startPoint x: 653, startPoint y: 464, endPoint x: 459, endPoint y: 311, distance: 247.3
click at [488, 328] on form "**********" at bounding box center [482, 267] width 461 height 438
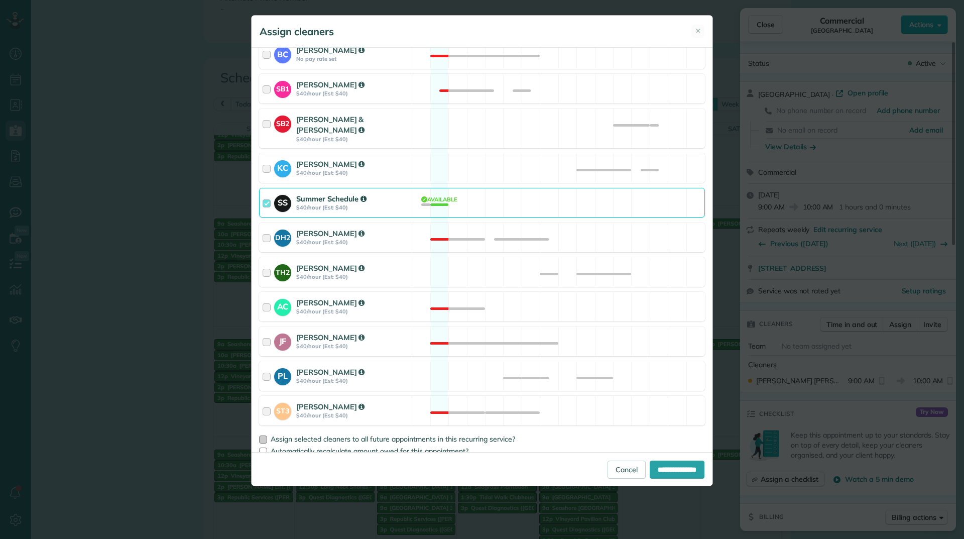
click at [269, 435] on label "Assign selected cleaners to all future appointments in this recurring service?" at bounding box center [482, 438] width 446 height 7
click at [646, 456] on div "**********" at bounding box center [482, 469] width 461 height 34
click at [651, 464] on input "**********" at bounding box center [677, 469] width 55 height 18
type input "**********"
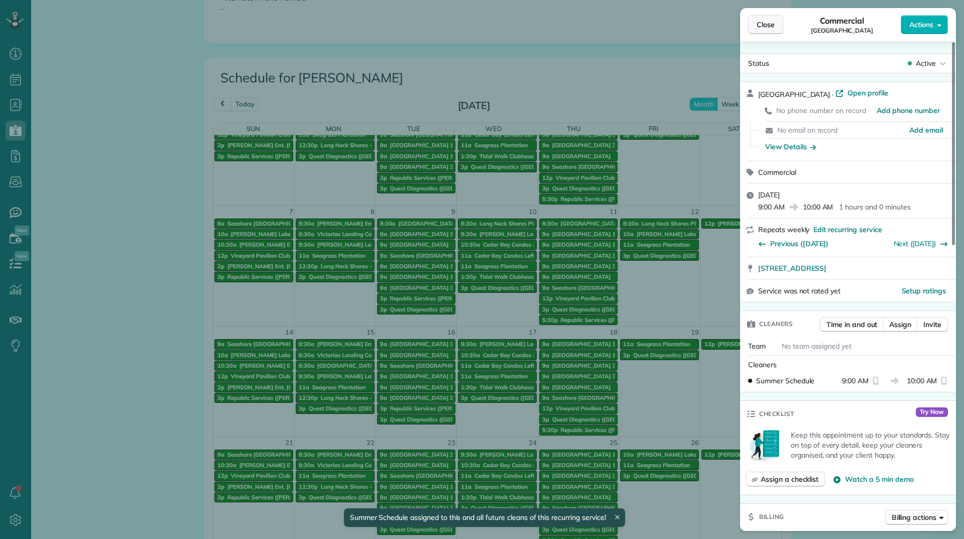
click at [771, 23] on span "Close" at bounding box center [766, 25] width 18 height 10
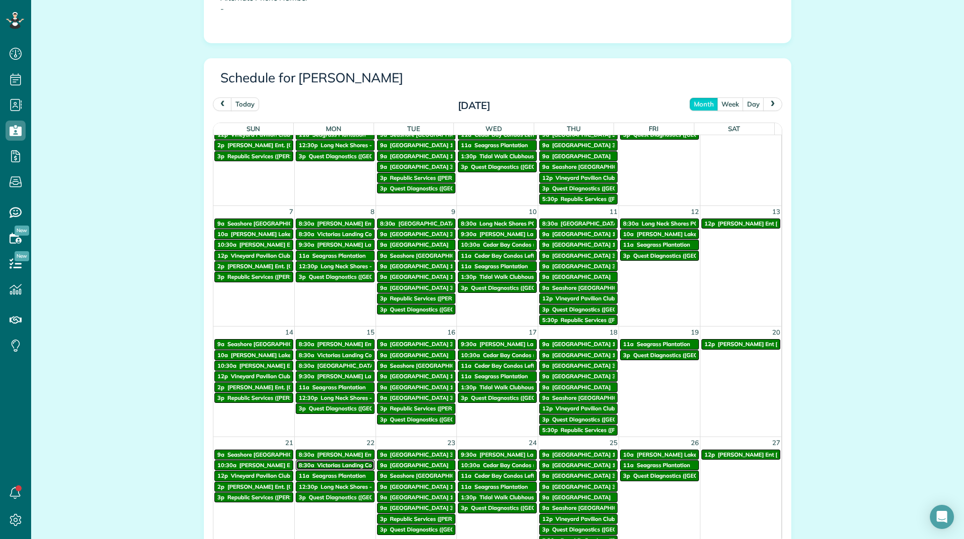
click at [327, 466] on span "Victorias Landing Condo Pool" at bounding box center [355, 464] width 77 height 7
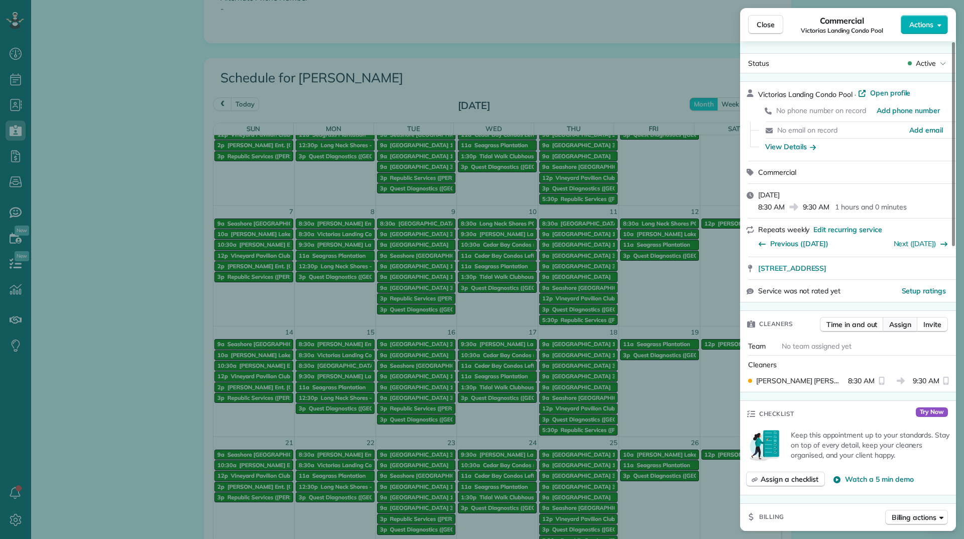
click at [890, 323] on span "Assign" at bounding box center [900, 324] width 22 height 10
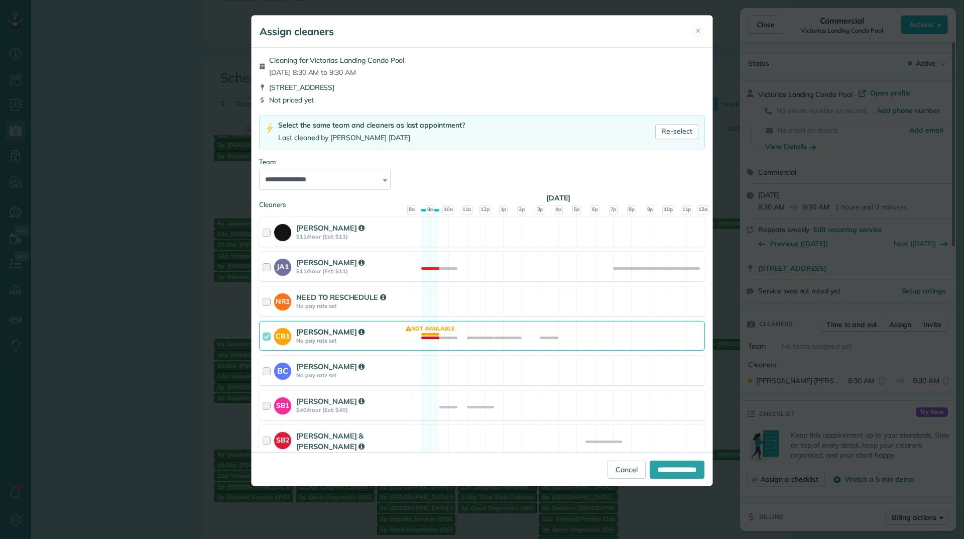
click at [403, 339] on strong "No pay rate set" at bounding box center [352, 340] width 112 height 7
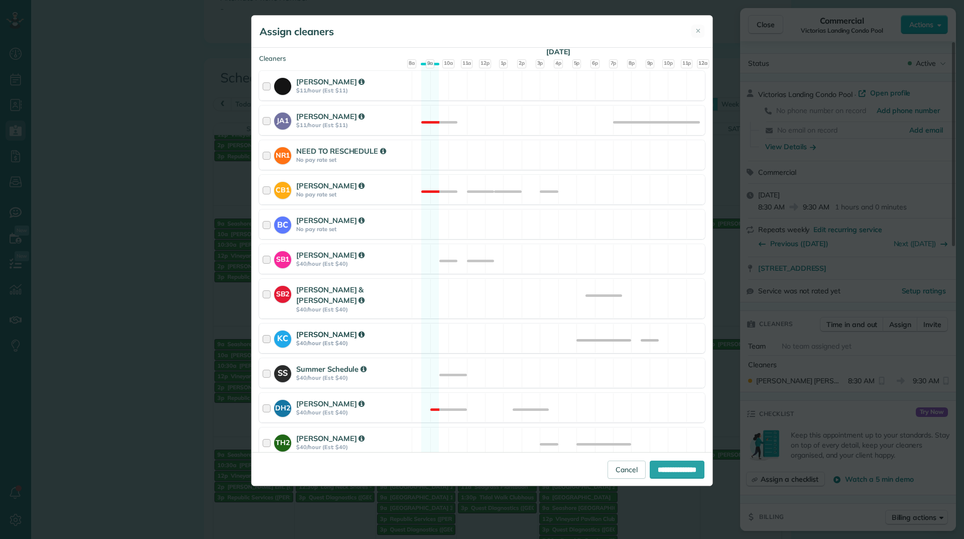
scroll to position [151, 0]
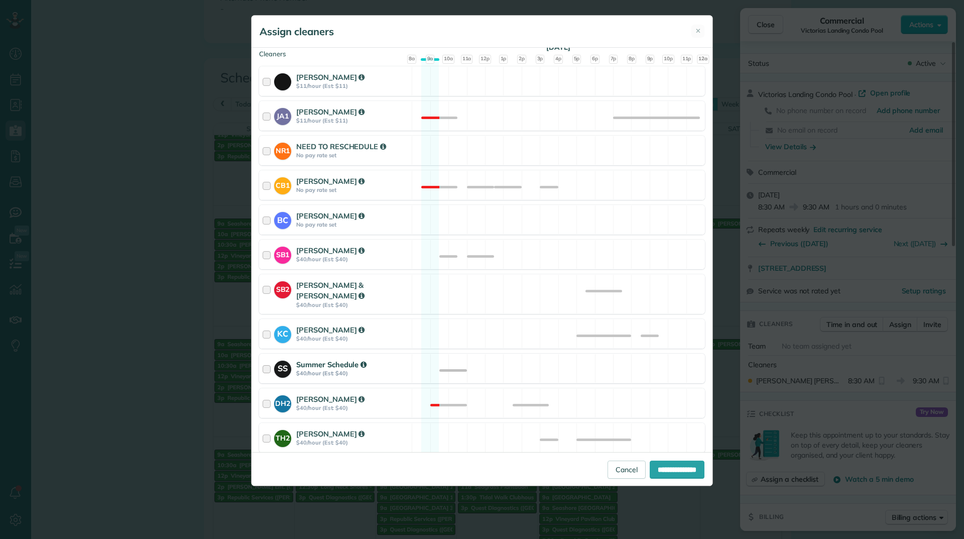
click at [414, 354] on div "SS Summer Schedule $40/hour (Est: $40) Available" at bounding box center [482, 369] width 446 height 30
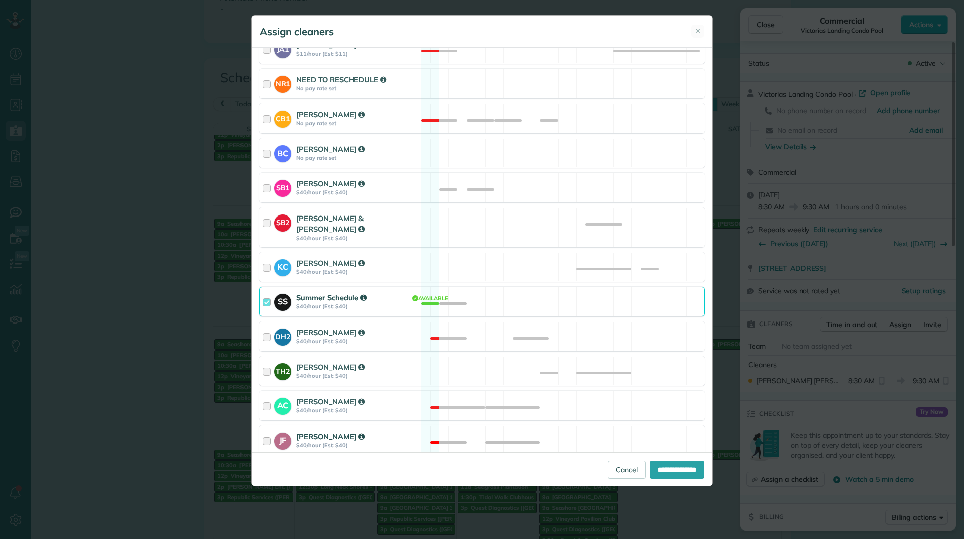
scroll to position [316, 0]
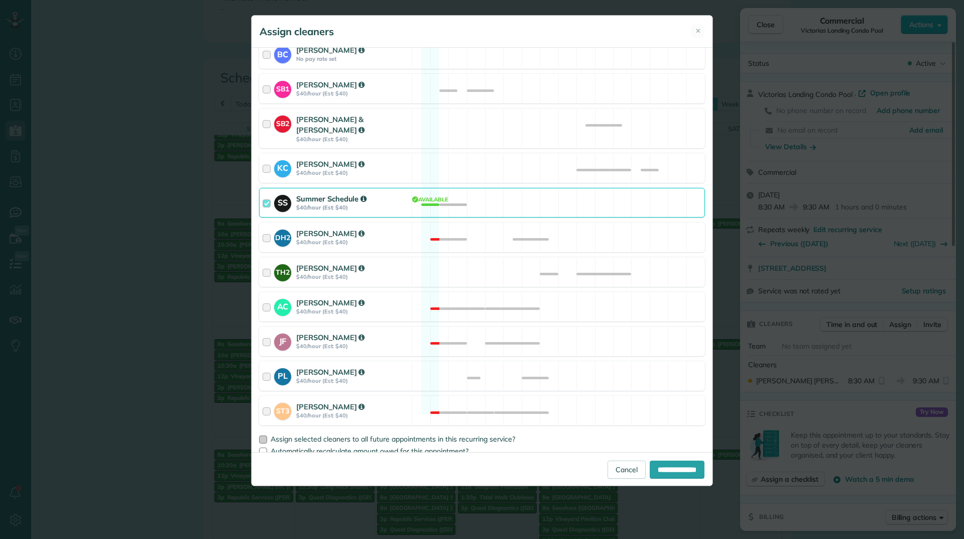
click at [263, 435] on div at bounding box center [263, 439] width 8 height 8
click at [650, 466] on input "**********" at bounding box center [677, 469] width 55 height 18
type input "**********"
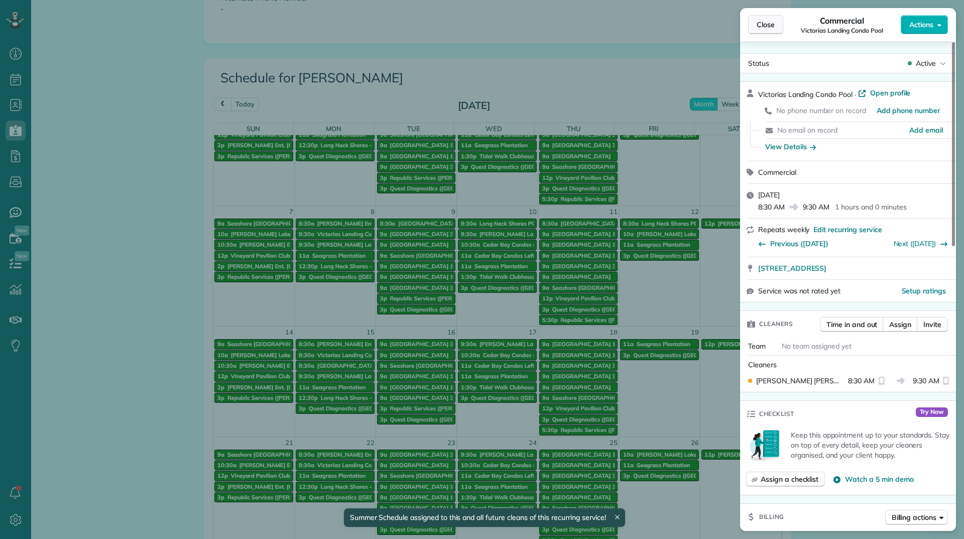
click at [766, 26] on span "Close" at bounding box center [766, 25] width 18 height 10
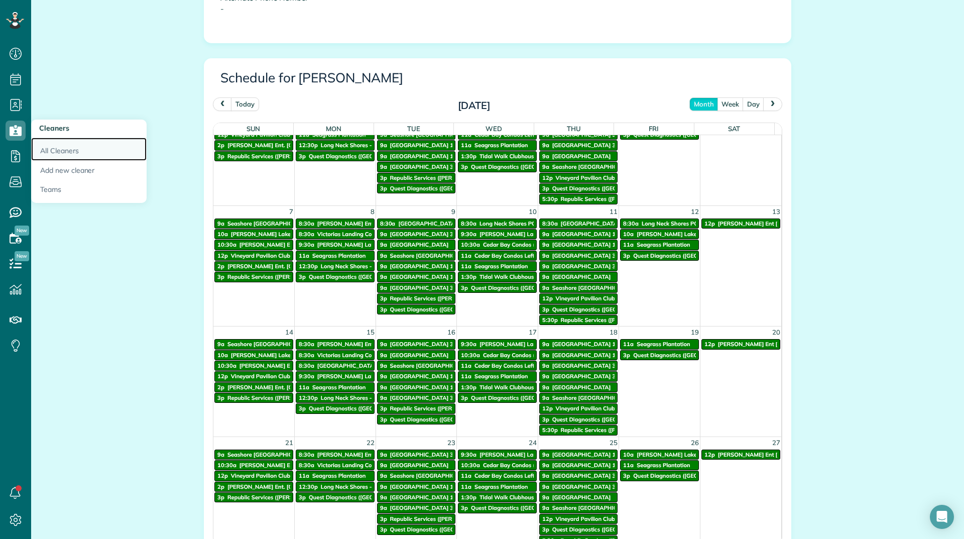
click at [53, 145] on link "All Cleaners" at bounding box center [88, 149] width 115 height 23
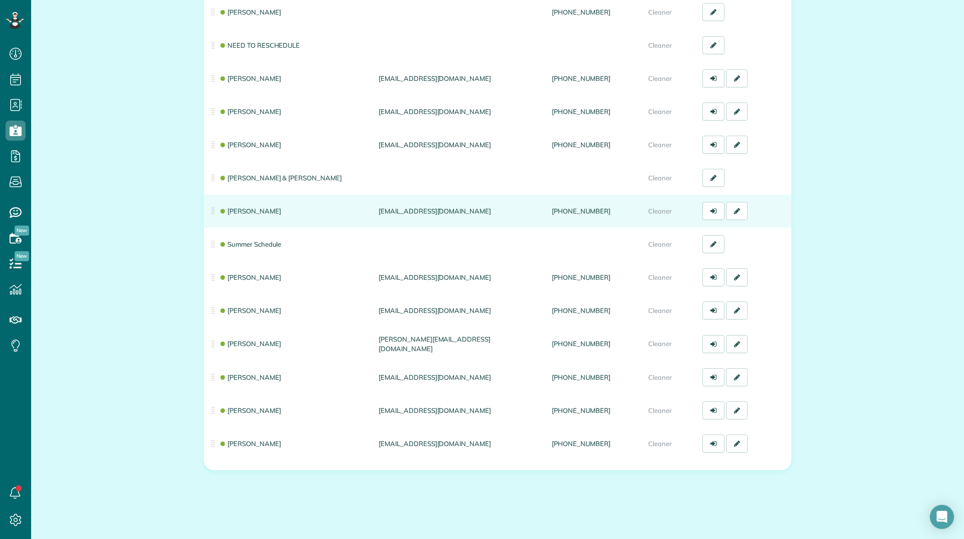
scroll to position [177, 0]
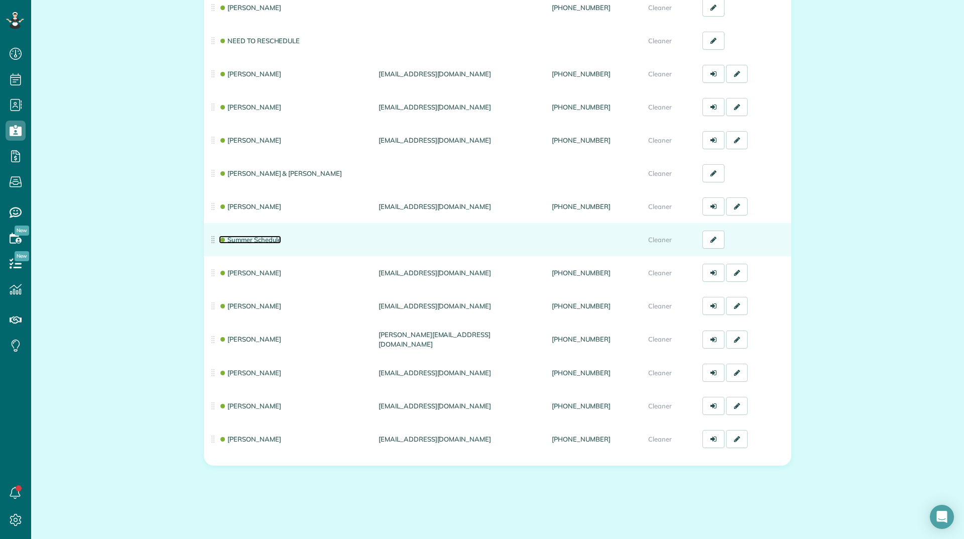
click at [271, 240] on link "Summer Schedule" at bounding box center [250, 240] width 62 height 8
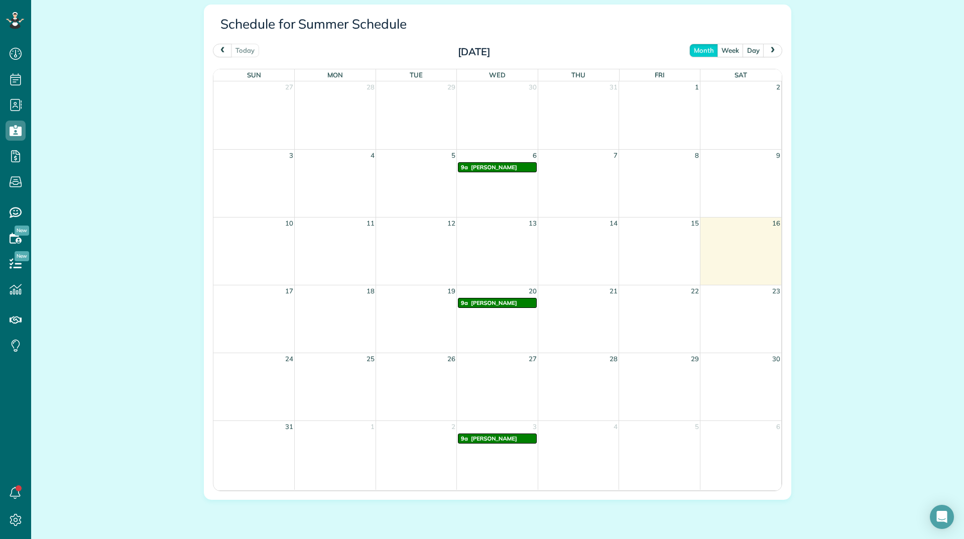
scroll to position [542, 0]
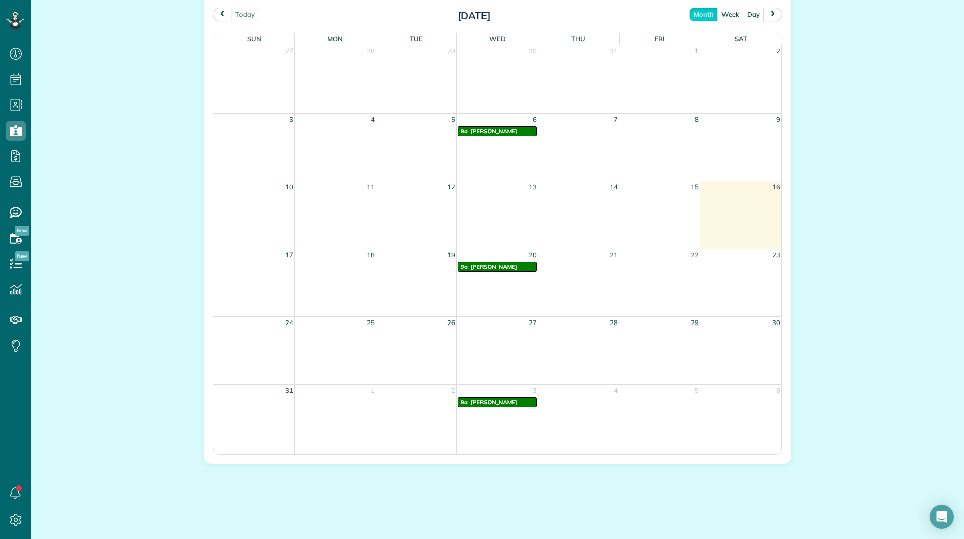
click at [772, 13] on span "next" at bounding box center [773, 14] width 8 height 7
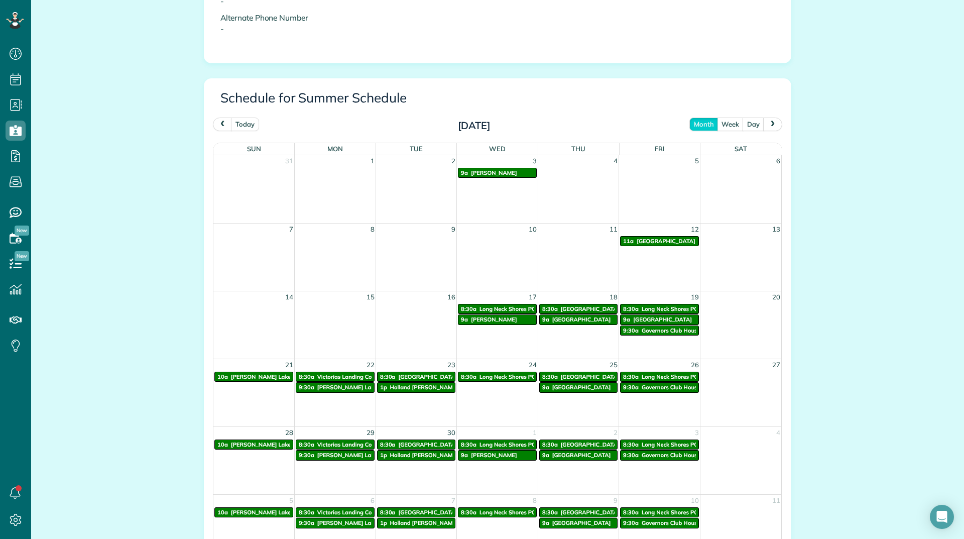
scroll to position [241, 0]
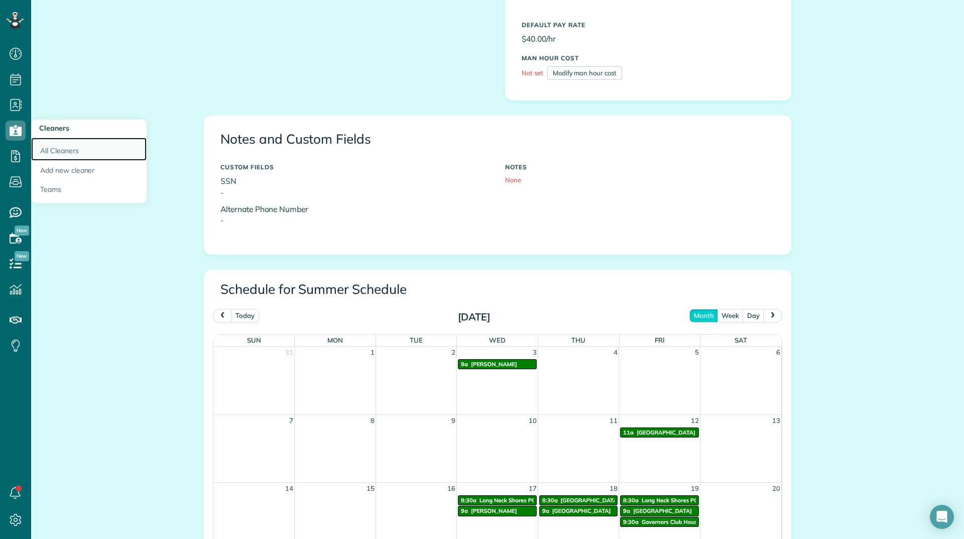
click at [48, 147] on link "All Cleaners" at bounding box center [88, 149] width 115 height 23
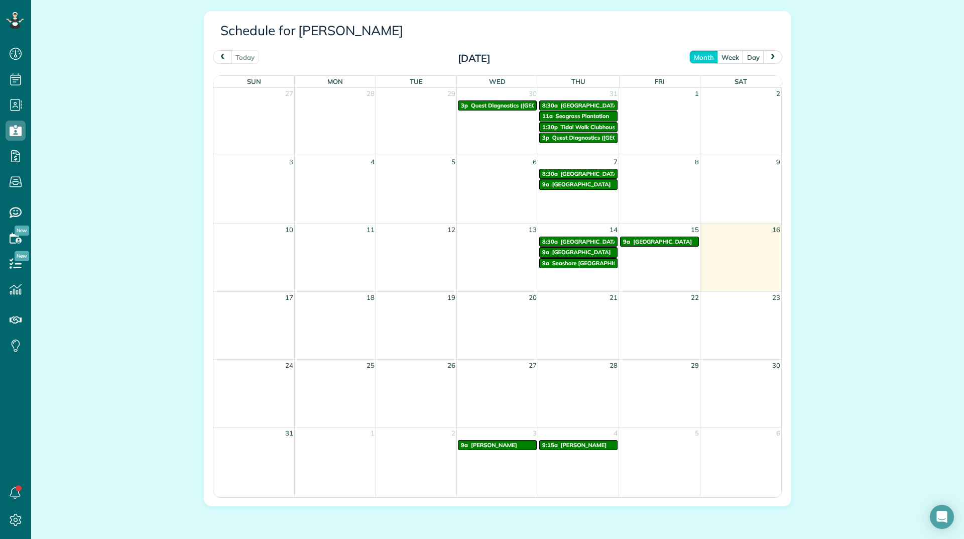
scroll to position [525, 0]
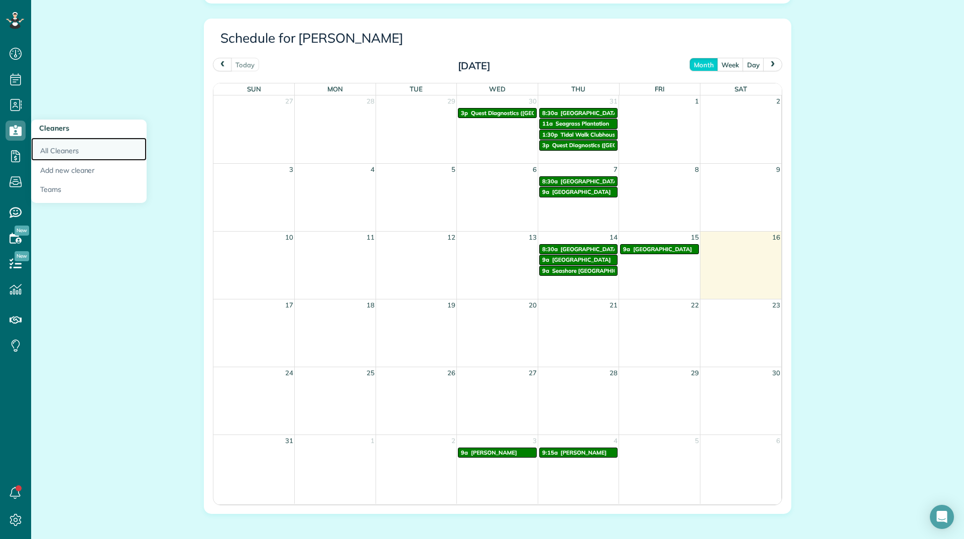
click at [75, 146] on link "All Cleaners" at bounding box center [88, 149] width 115 height 23
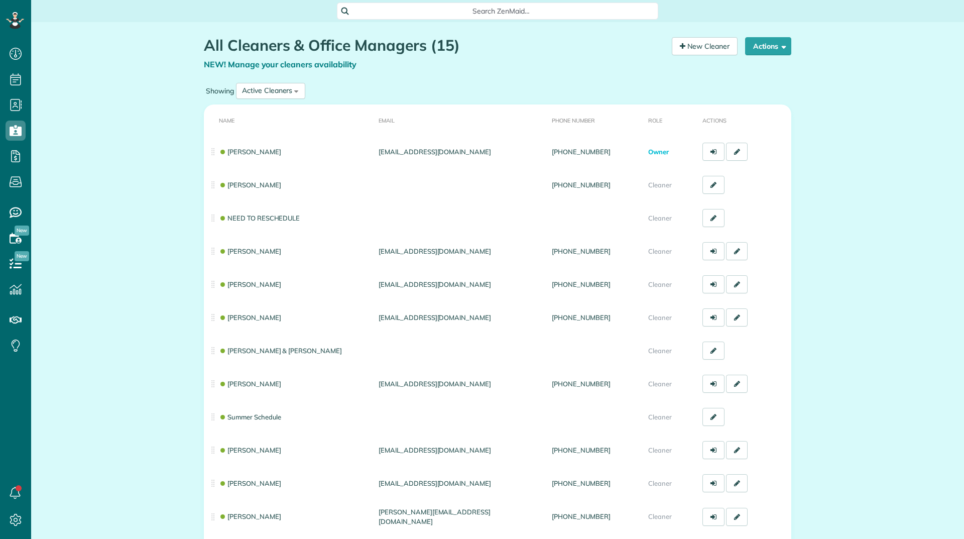
scroll to position [5, 5]
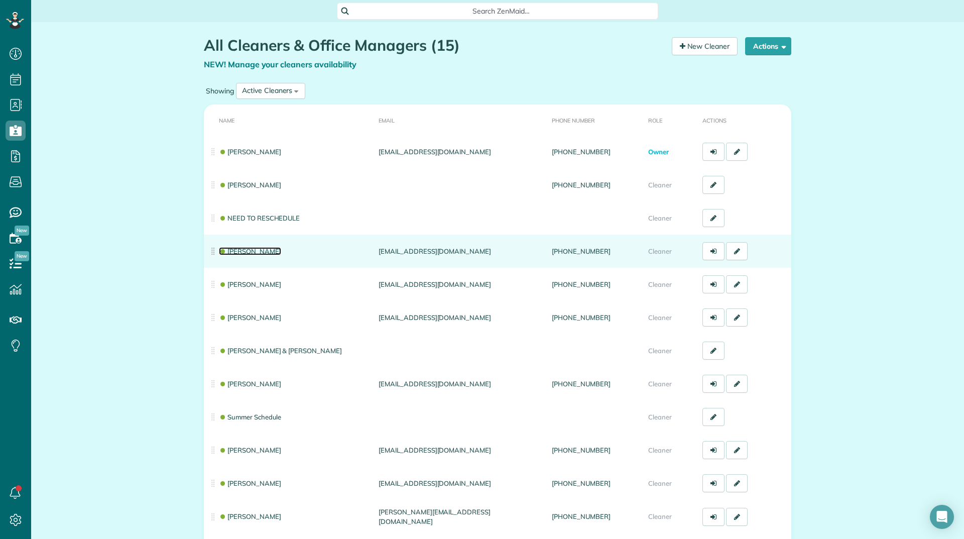
click at [263, 251] on link "[PERSON_NAME]" at bounding box center [250, 251] width 62 height 8
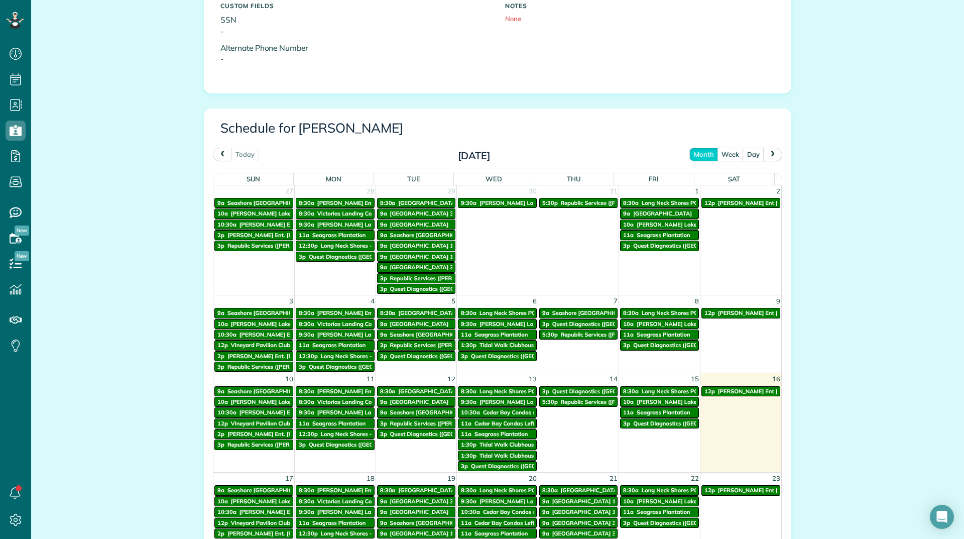
scroll to position [502, 0]
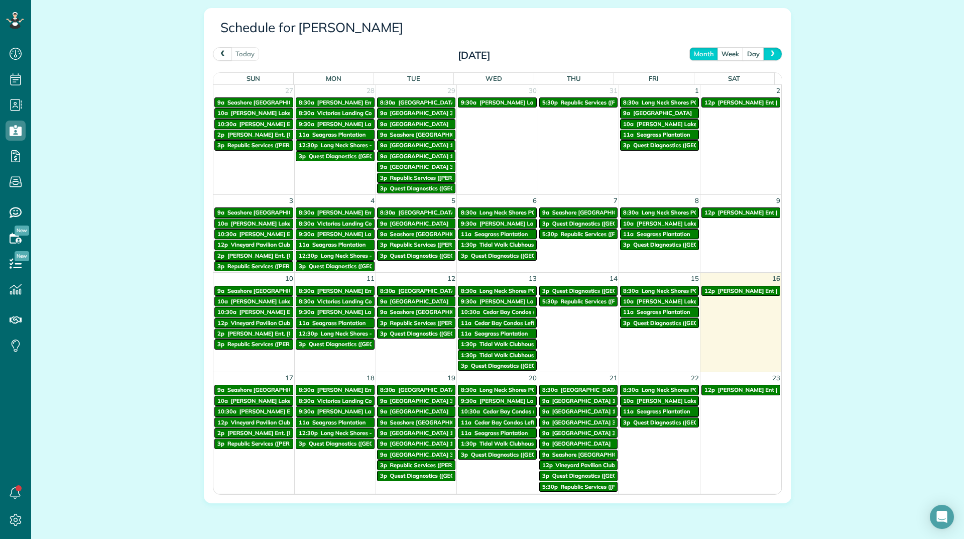
click at [763, 53] on button "next" at bounding box center [772, 54] width 19 height 14
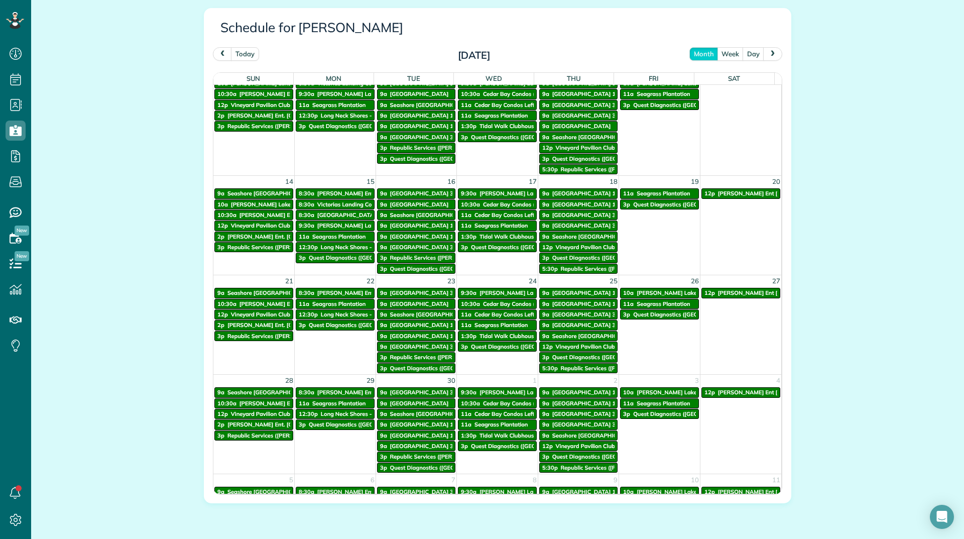
scroll to position [201, 0]
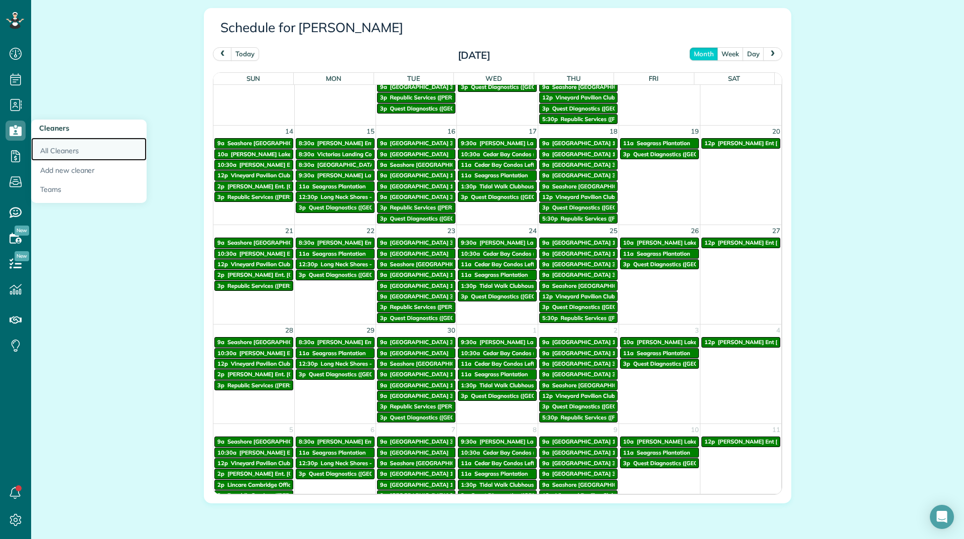
click at [37, 149] on link "All Cleaners" at bounding box center [88, 149] width 115 height 23
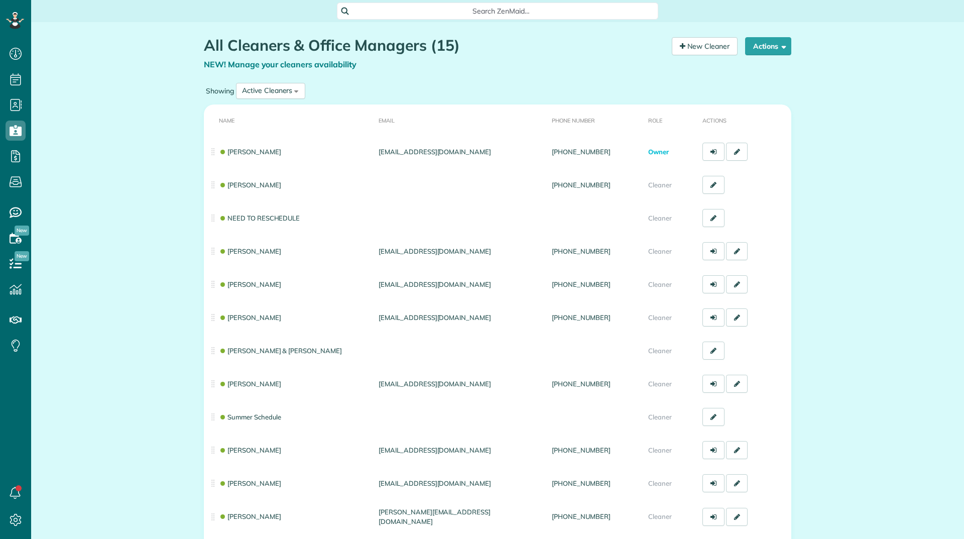
scroll to position [5, 5]
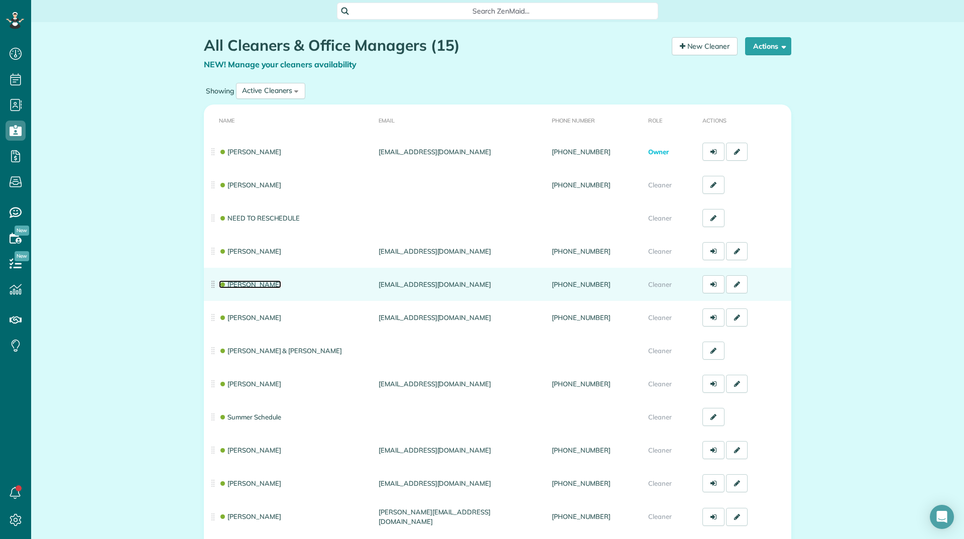
click at [246, 288] on link "[PERSON_NAME]" at bounding box center [250, 284] width 62 height 8
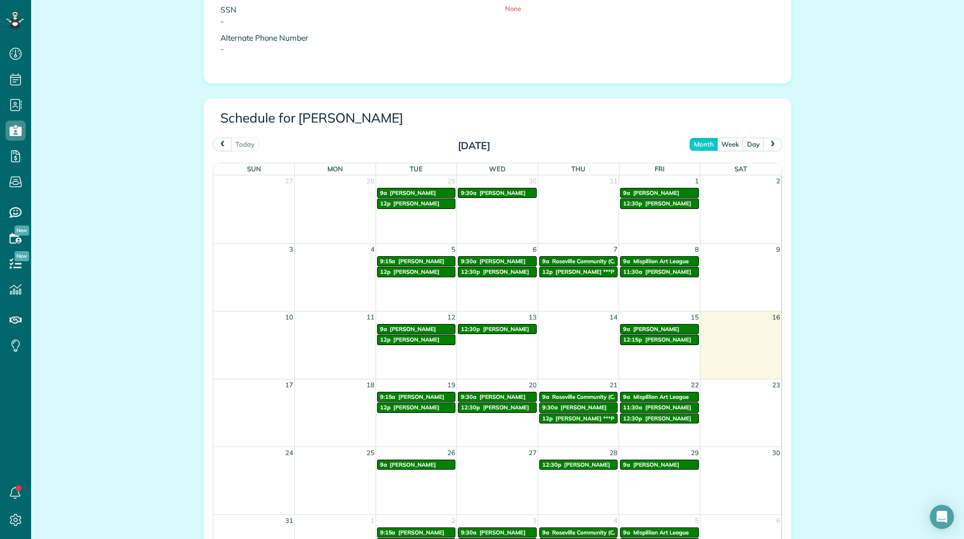
scroll to position [542, 0]
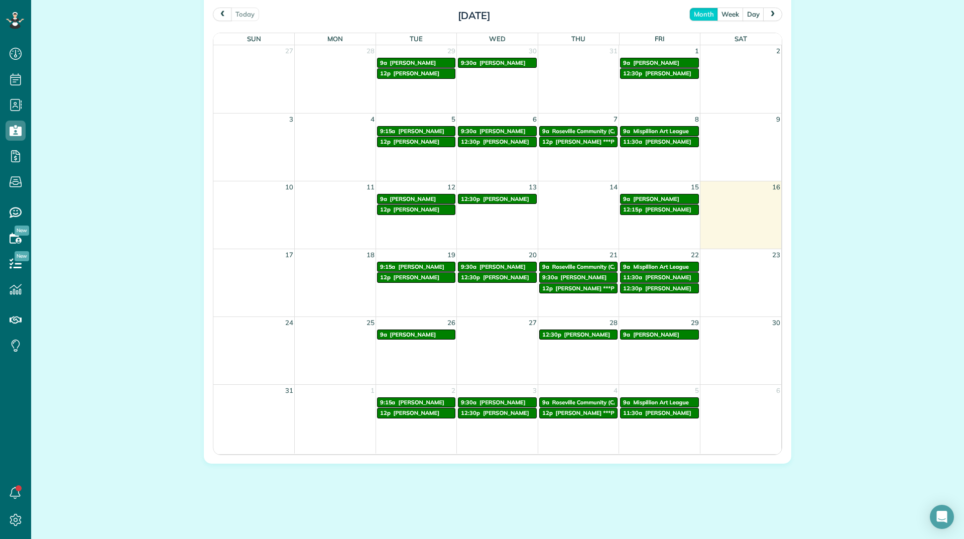
click at [769, 16] on span "next" at bounding box center [773, 14] width 8 height 7
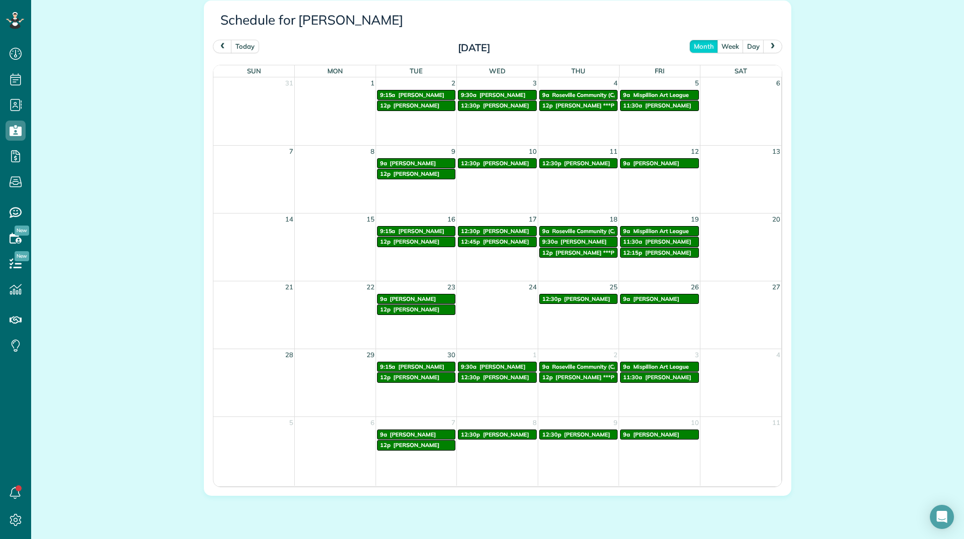
scroll to position [492, 0]
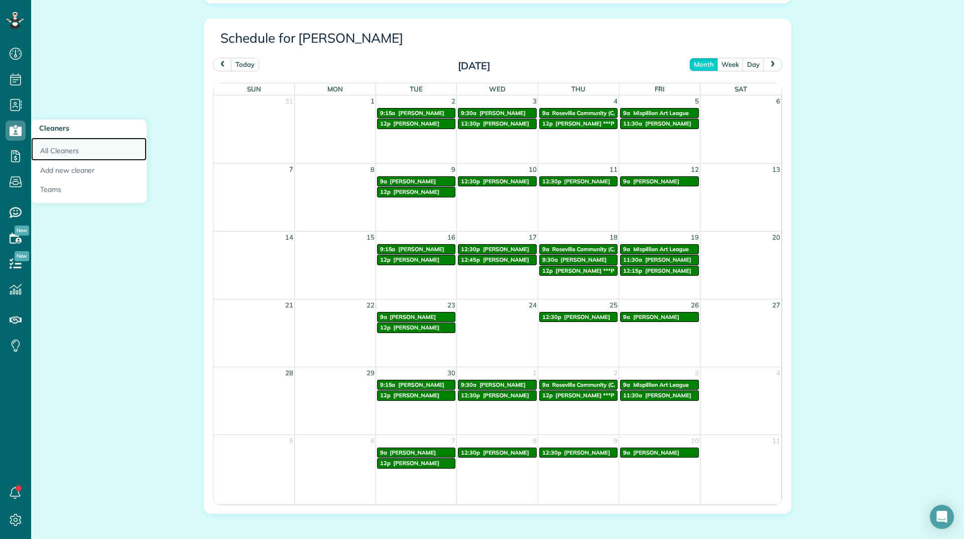
click at [82, 150] on link "All Cleaners" at bounding box center [88, 149] width 115 height 23
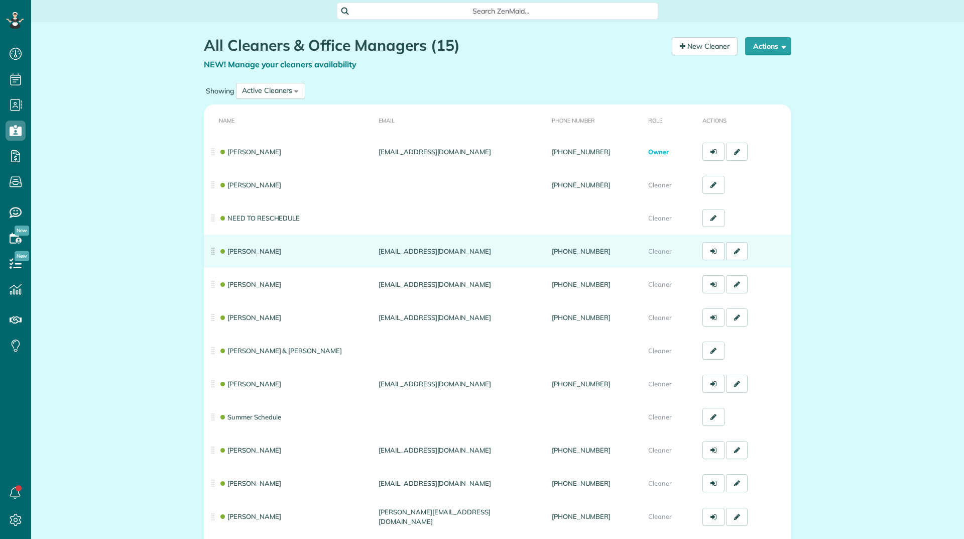
scroll to position [5, 5]
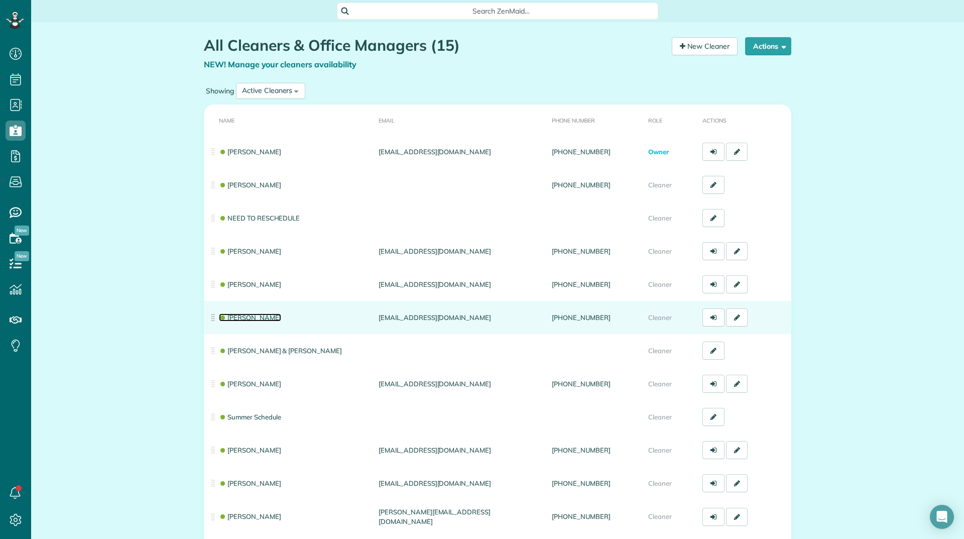
click at [246, 316] on link "[PERSON_NAME]" at bounding box center [250, 317] width 62 height 8
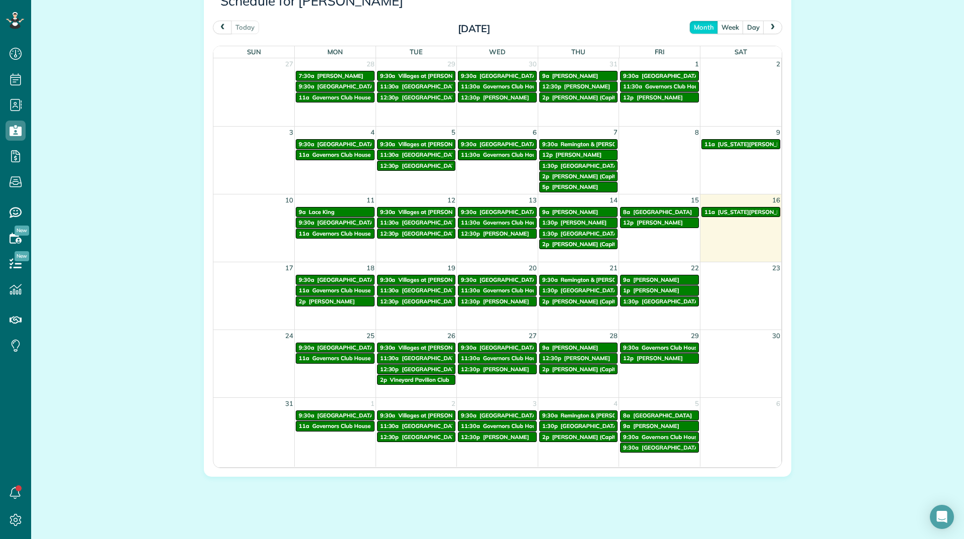
scroll to position [542, 0]
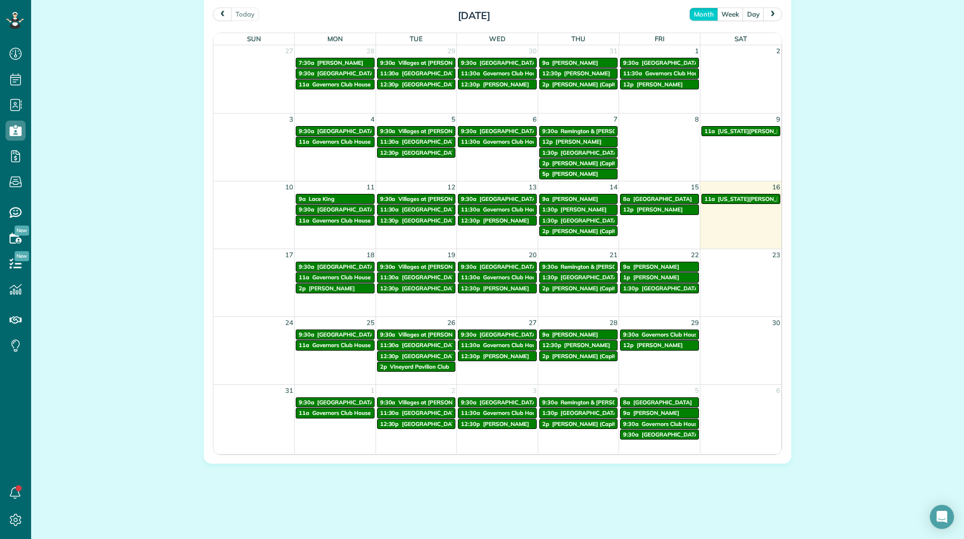
click at [769, 13] on span "next" at bounding box center [773, 14] width 8 height 7
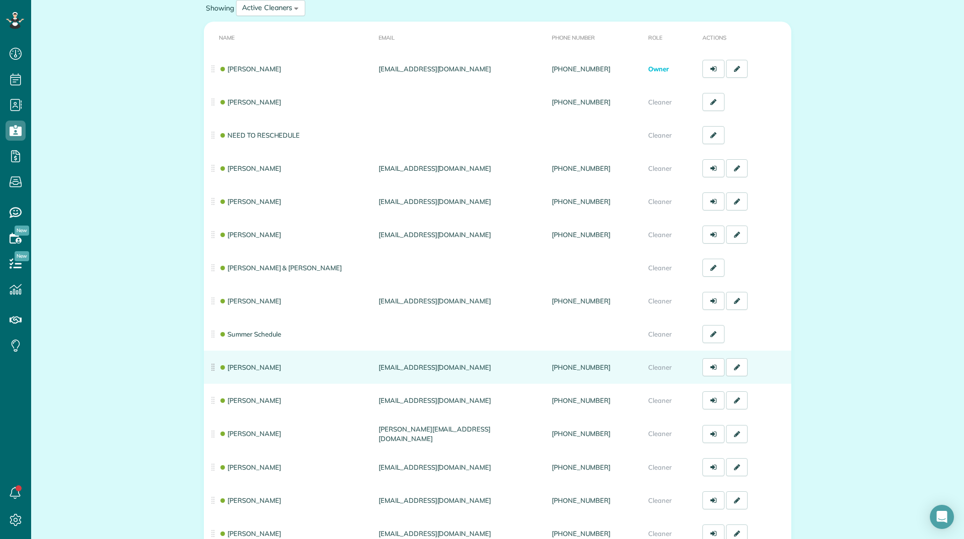
scroll to position [100, 0]
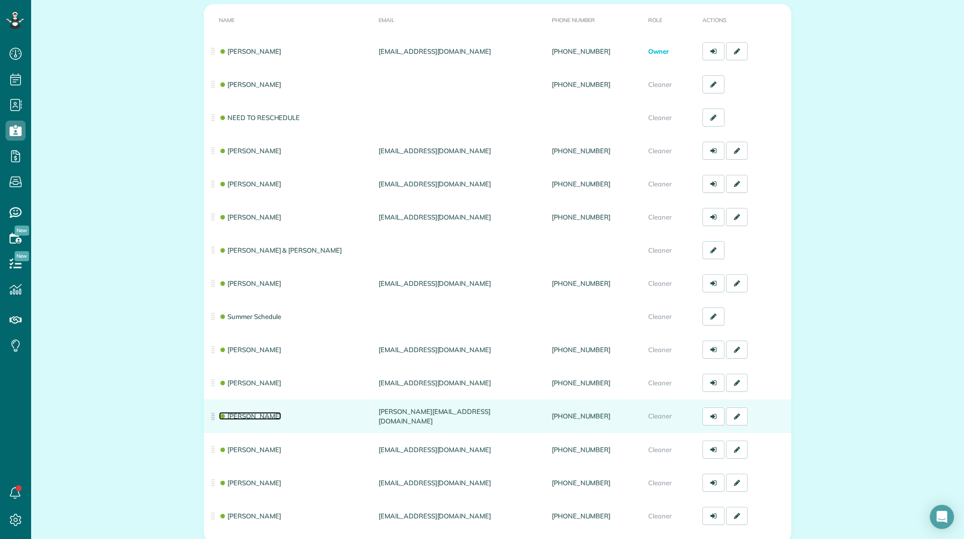
click at [253, 419] on link "[PERSON_NAME]" at bounding box center [250, 416] width 62 height 8
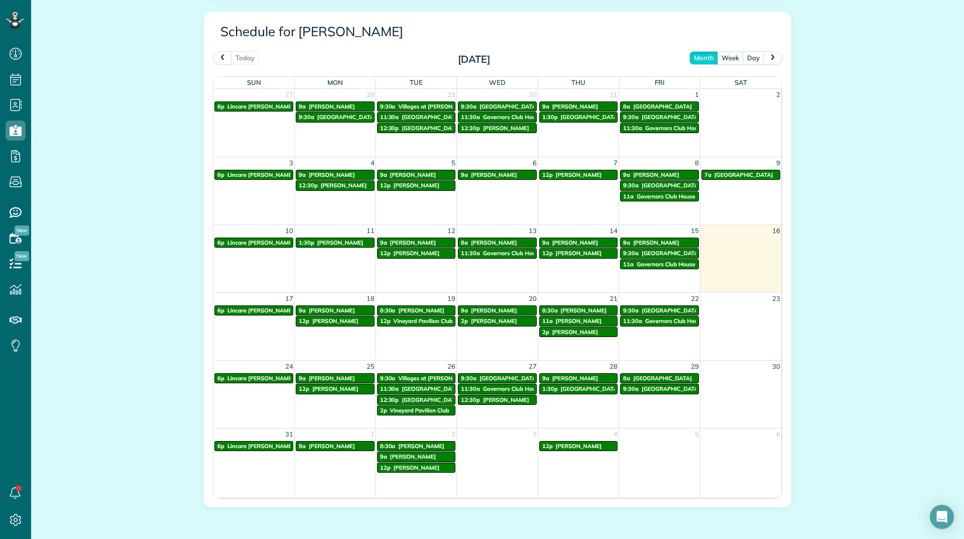
scroll to position [502, 0]
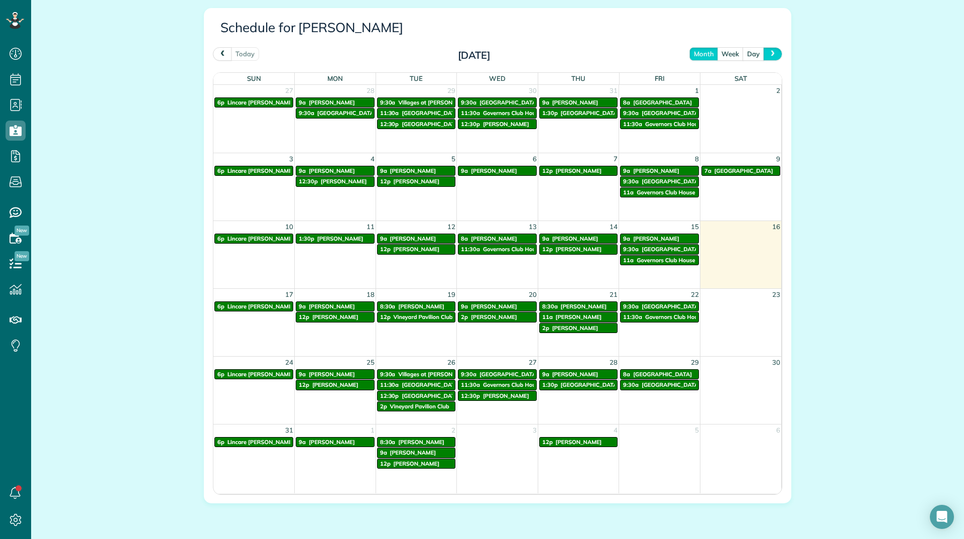
click at [769, 52] on span "next" at bounding box center [773, 53] width 8 height 7
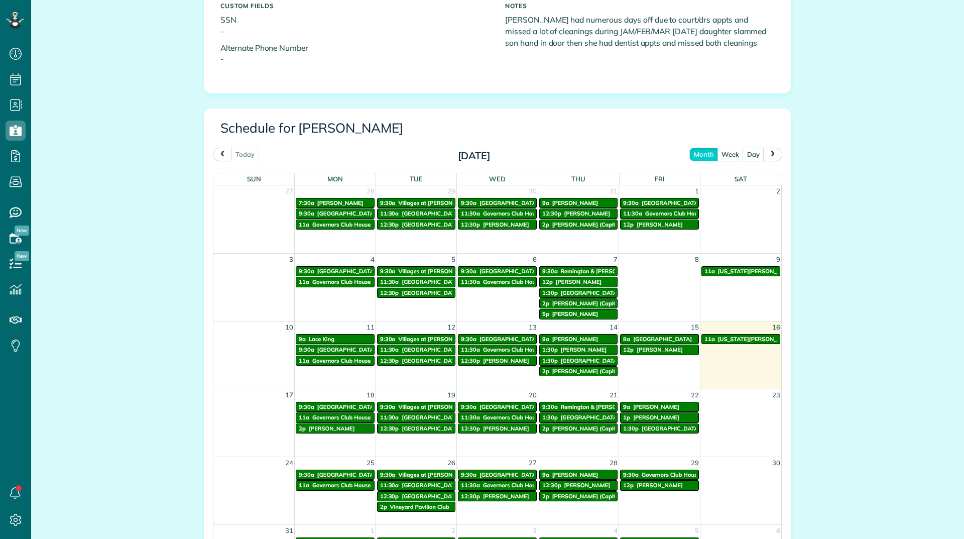
scroll to position [5, 5]
click at [768, 158] on button "next" at bounding box center [772, 155] width 19 height 14
